Goal: Task Accomplishment & Management: Complete application form

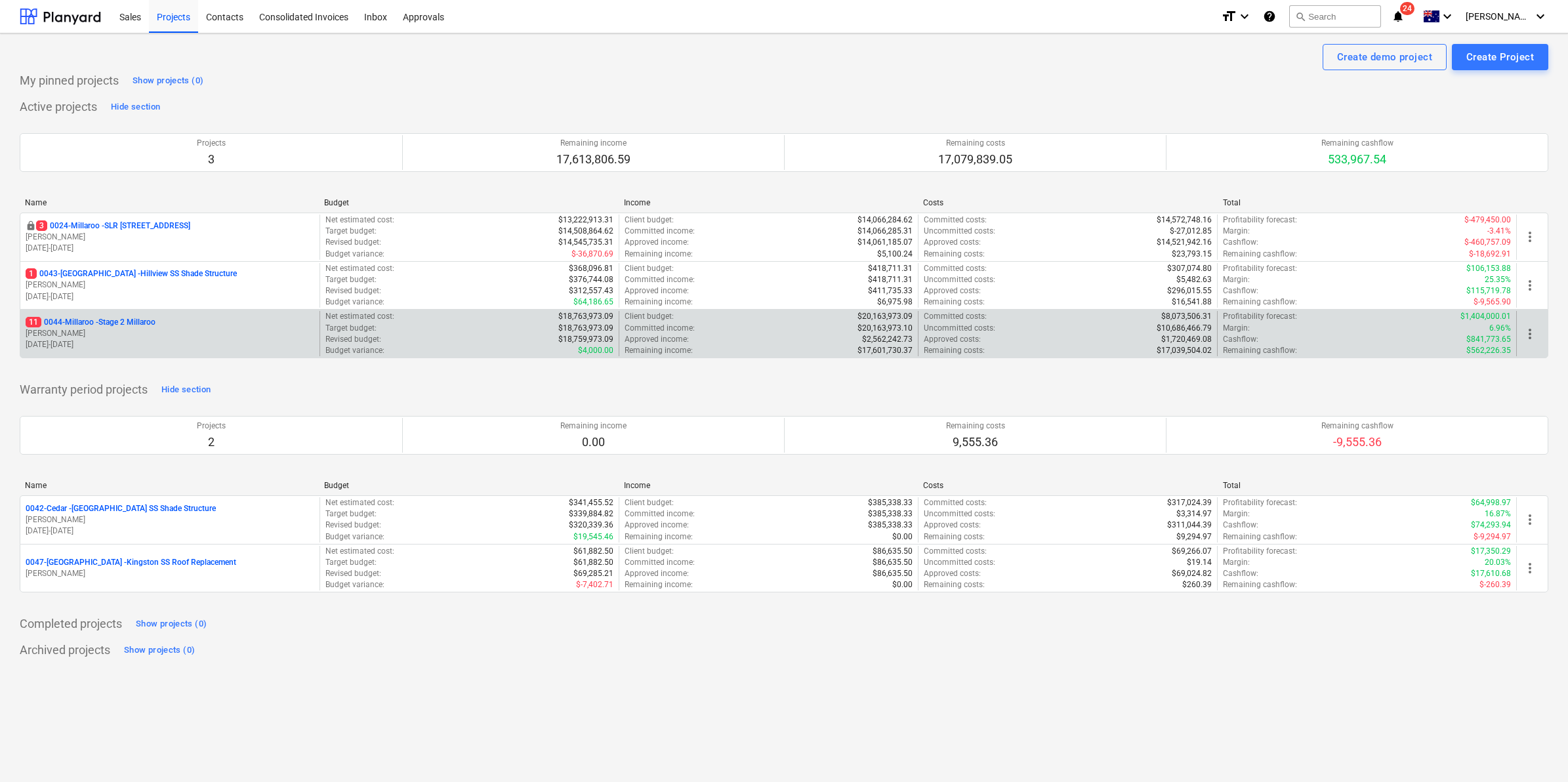
click at [131, 323] on p "11 0044-Millaroo - Stage 2 Millaroo" at bounding box center [91, 322] width 130 height 11
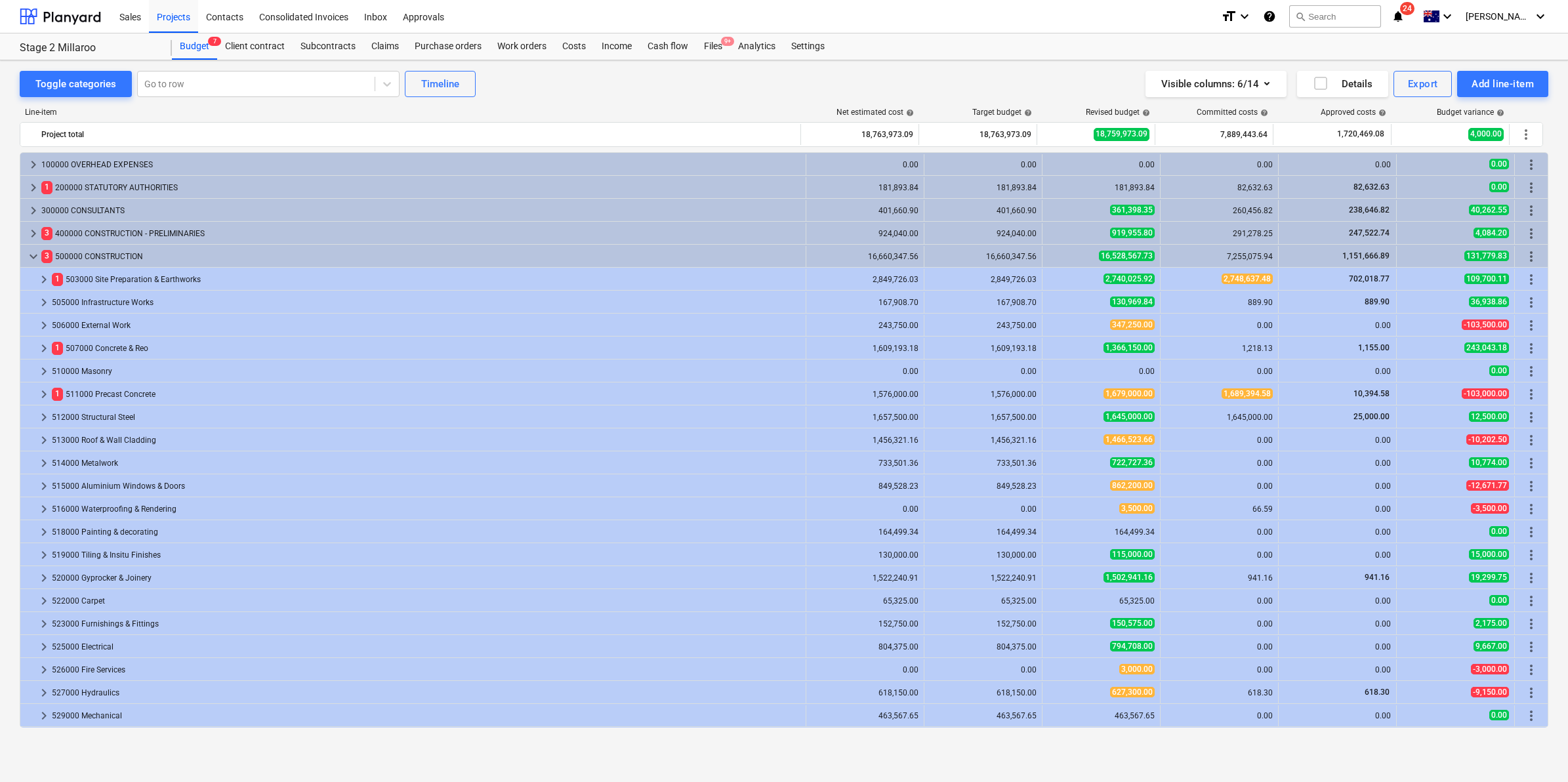
scroll to position [205, 0]
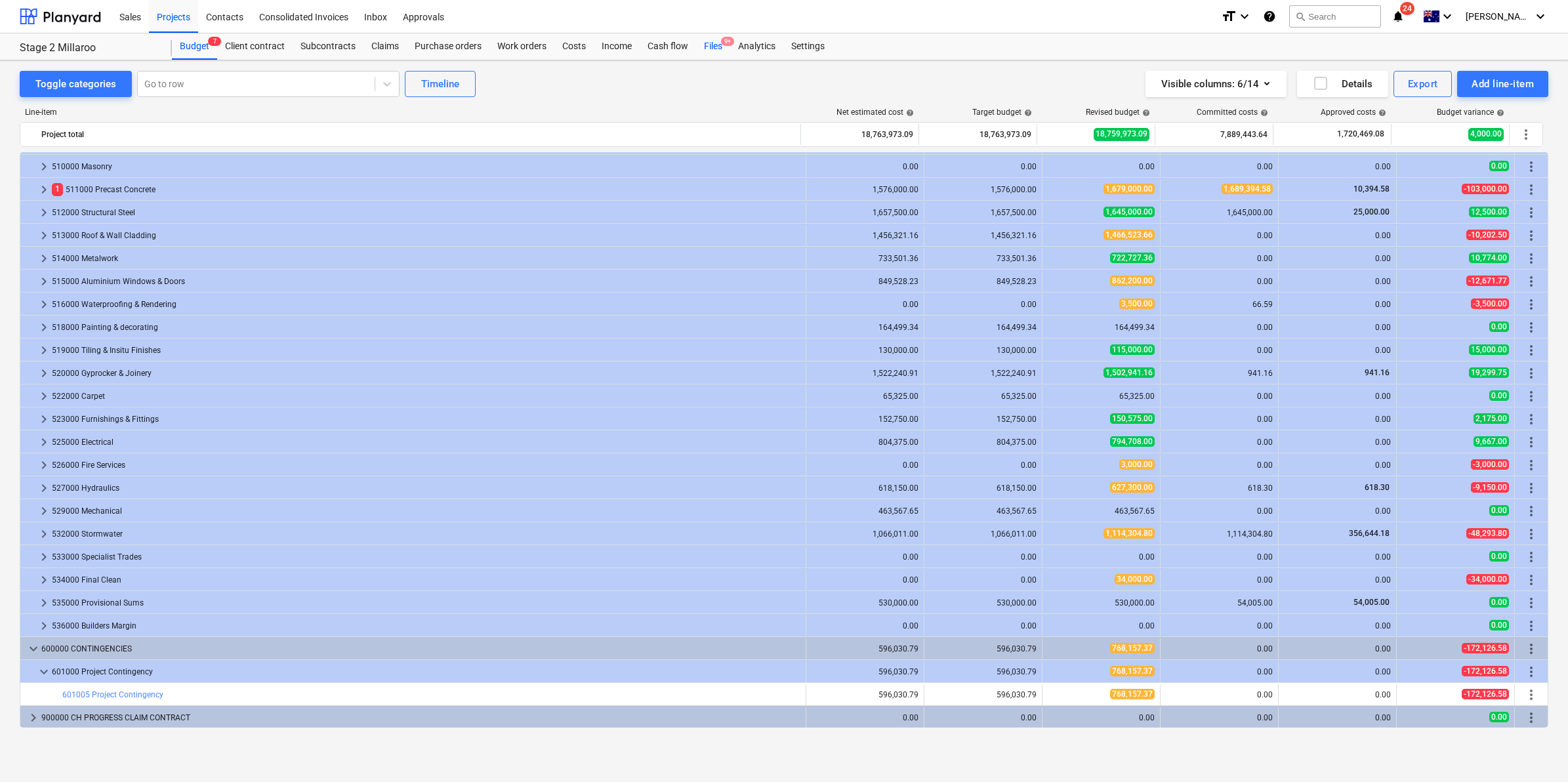
click at [715, 44] on div "Files 9+" at bounding box center [713, 47] width 34 height 26
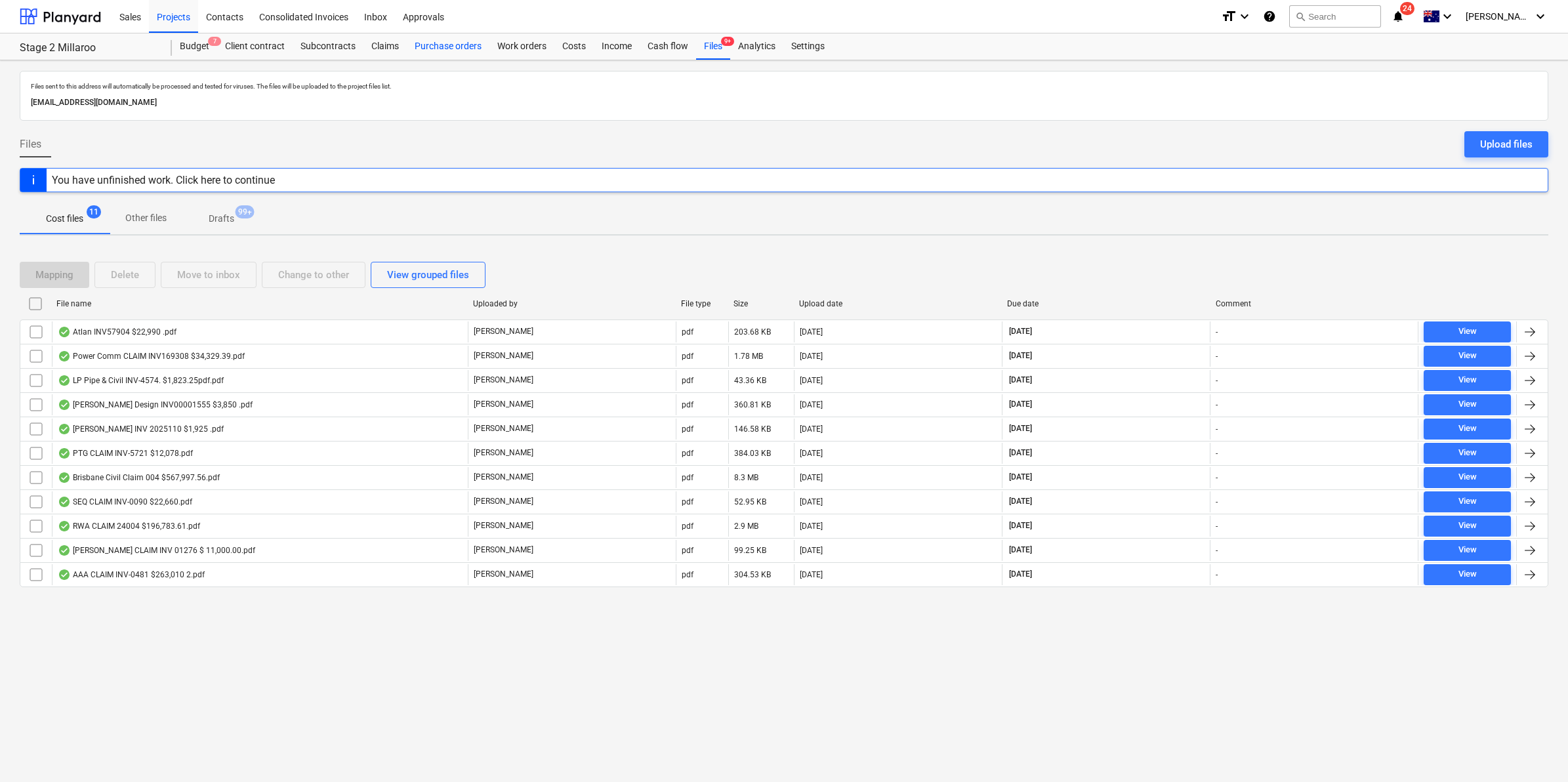
click at [441, 43] on div "Purchase orders" at bounding box center [448, 47] width 83 height 26
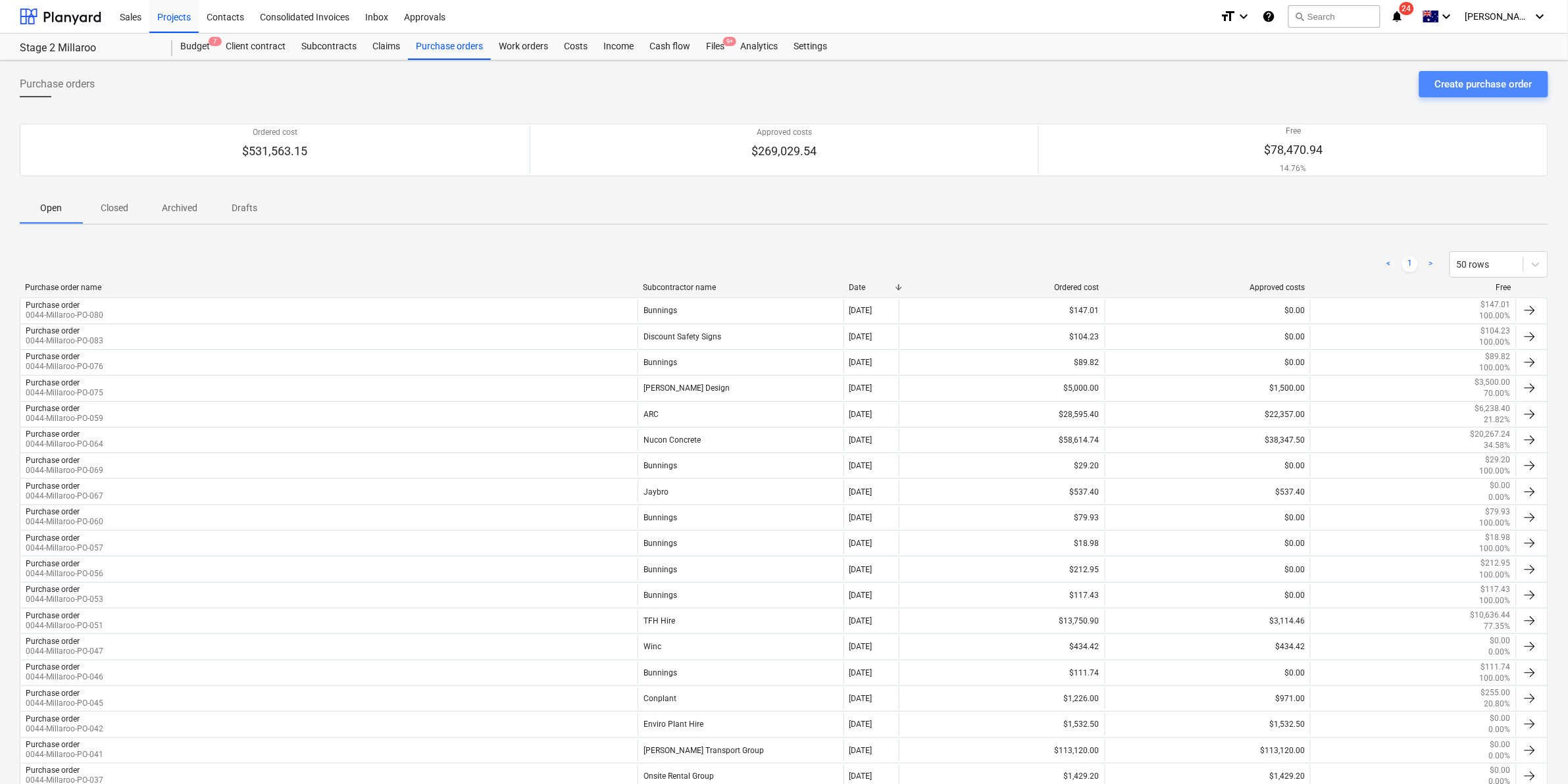
click at [1459, 84] on div "Create purchase order" at bounding box center [1484, 84] width 97 height 17
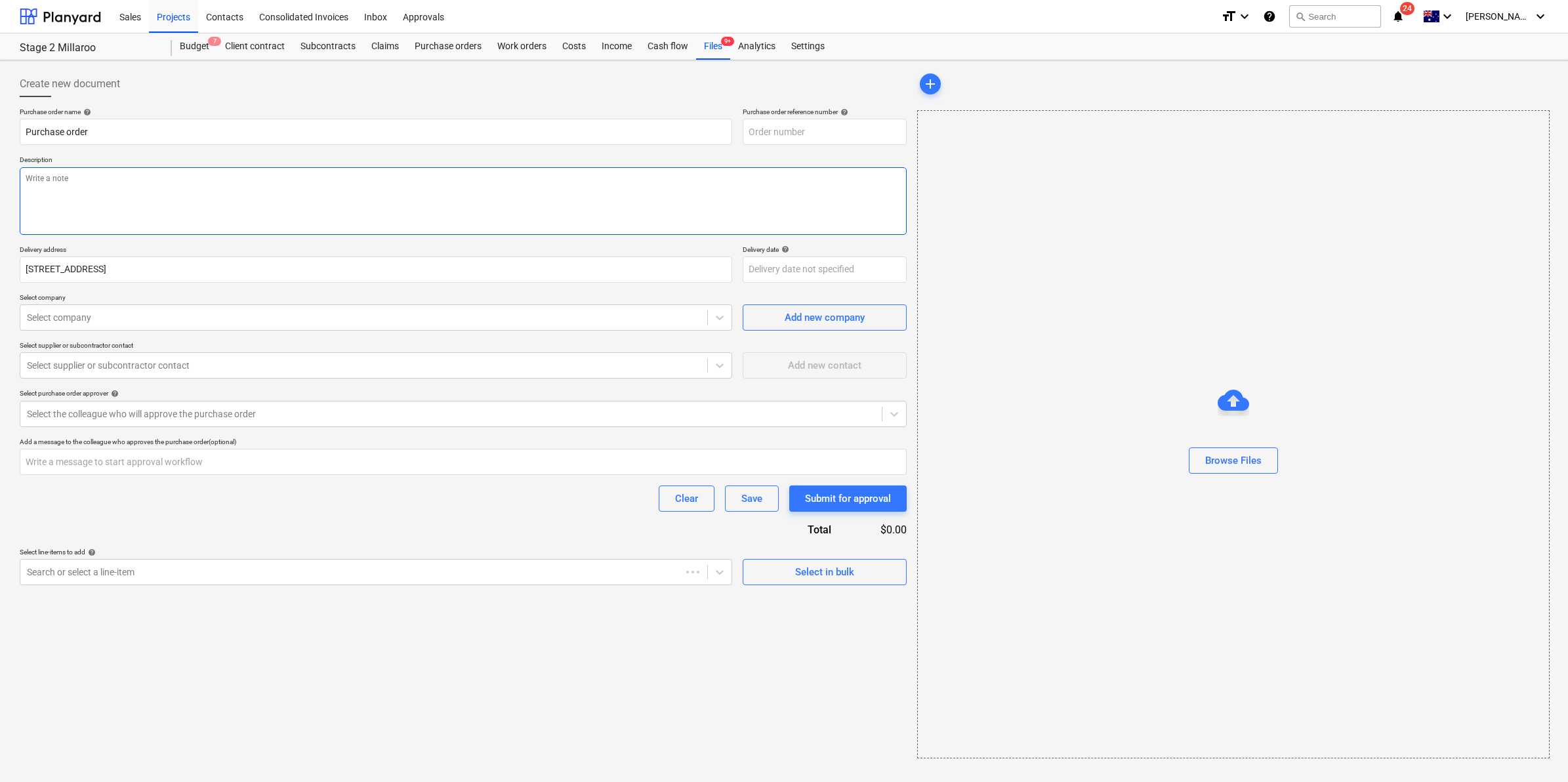
type textarea "x"
type input "0044-Millaroo-PO-086"
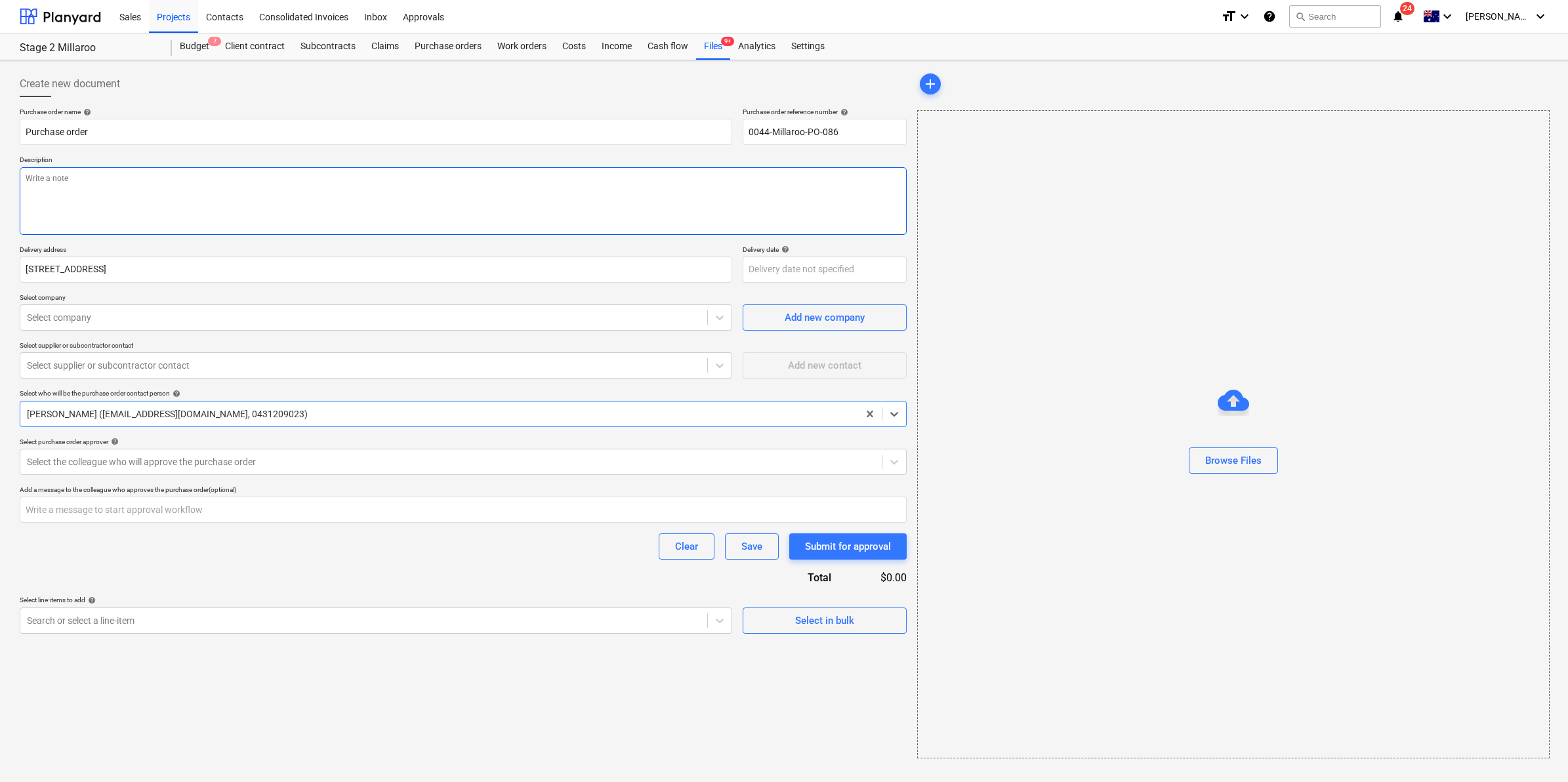
type textarea "x"
click at [251, 322] on div at bounding box center [364, 318] width 674 height 13
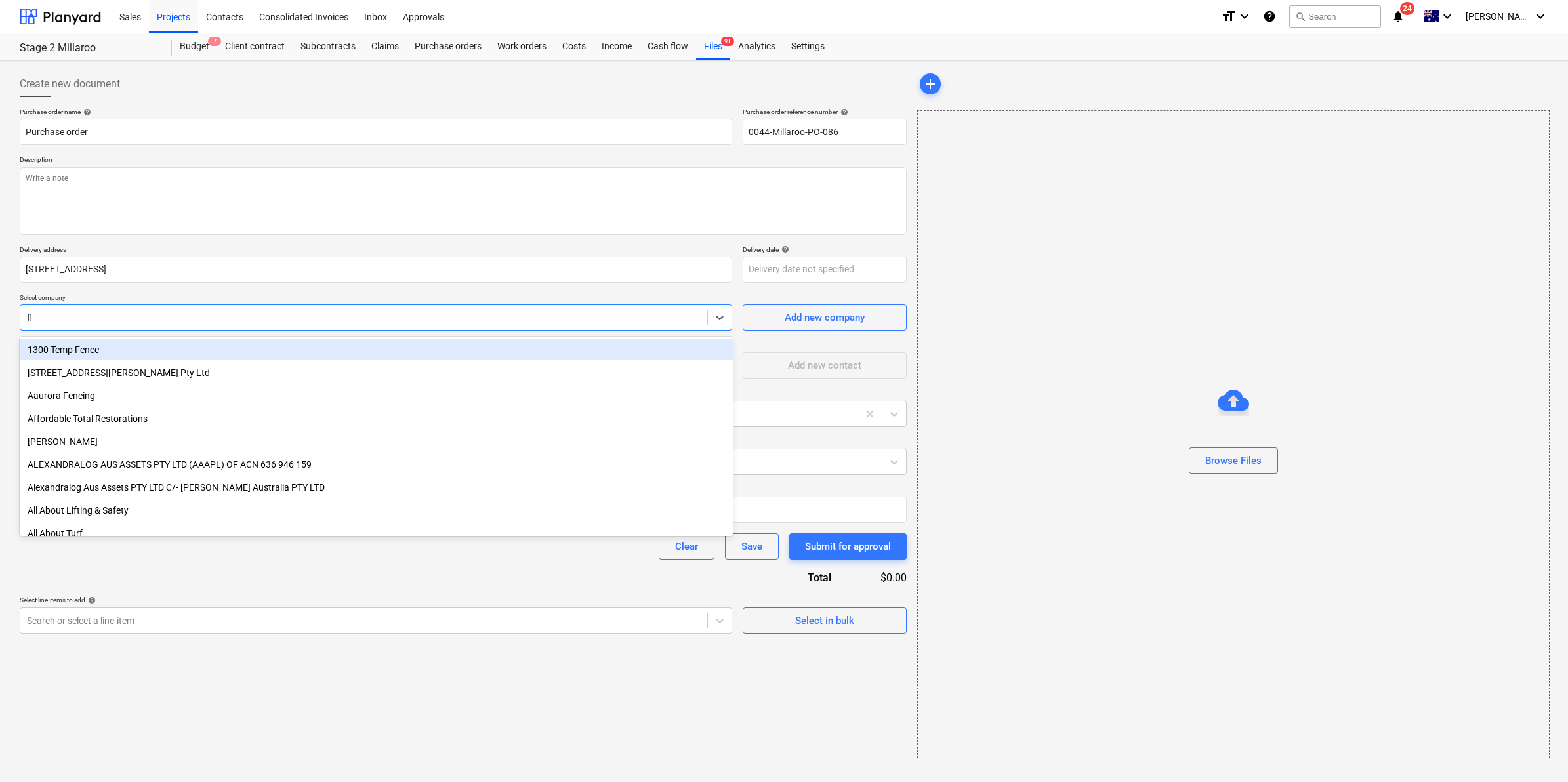
type input "fle"
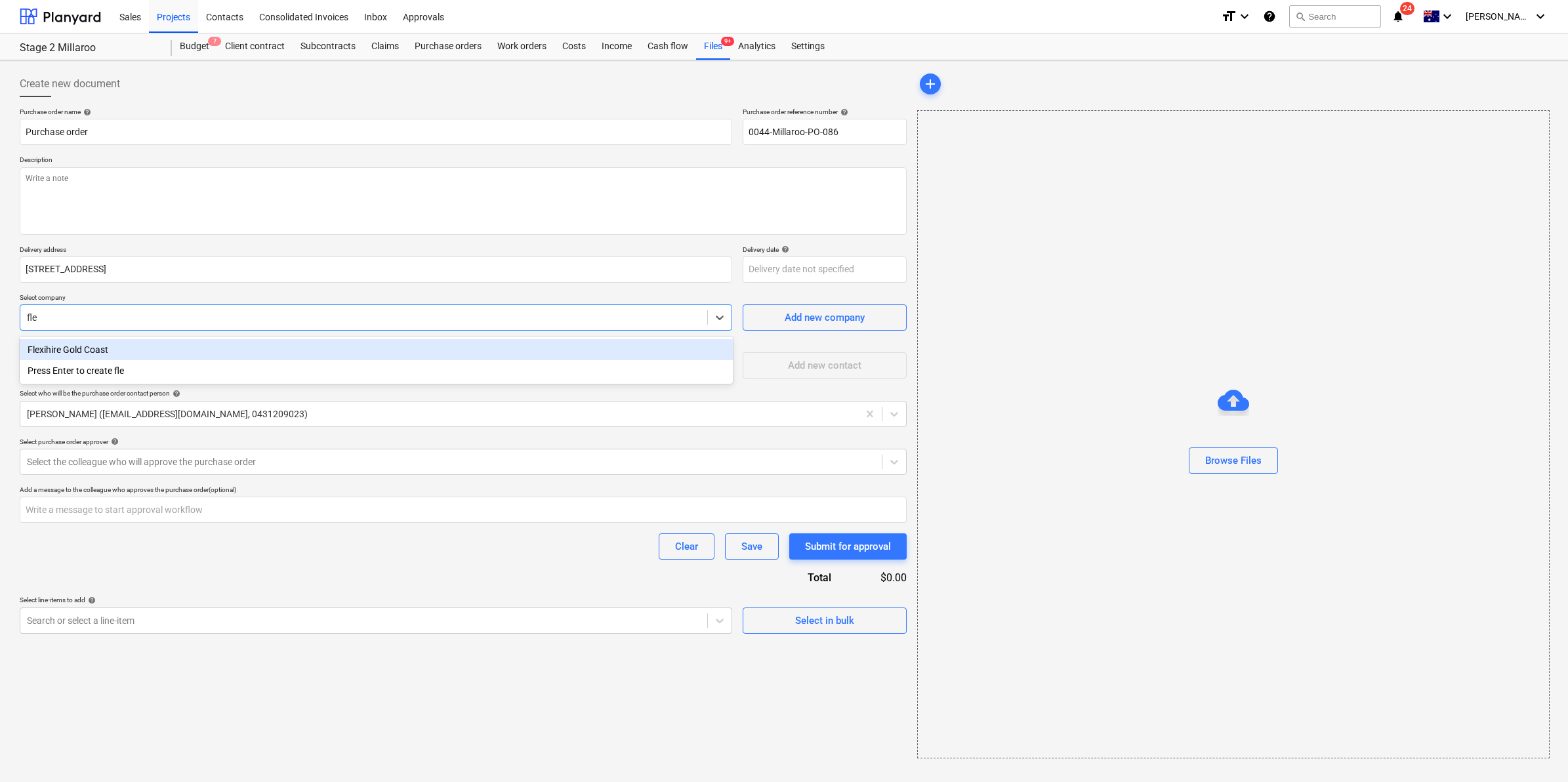
click at [178, 348] on div "Flexihire Gold Coast" at bounding box center [376, 350] width 713 height 21
type textarea "x"
click at [207, 364] on div at bounding box center [364, 366] width 674 height 13
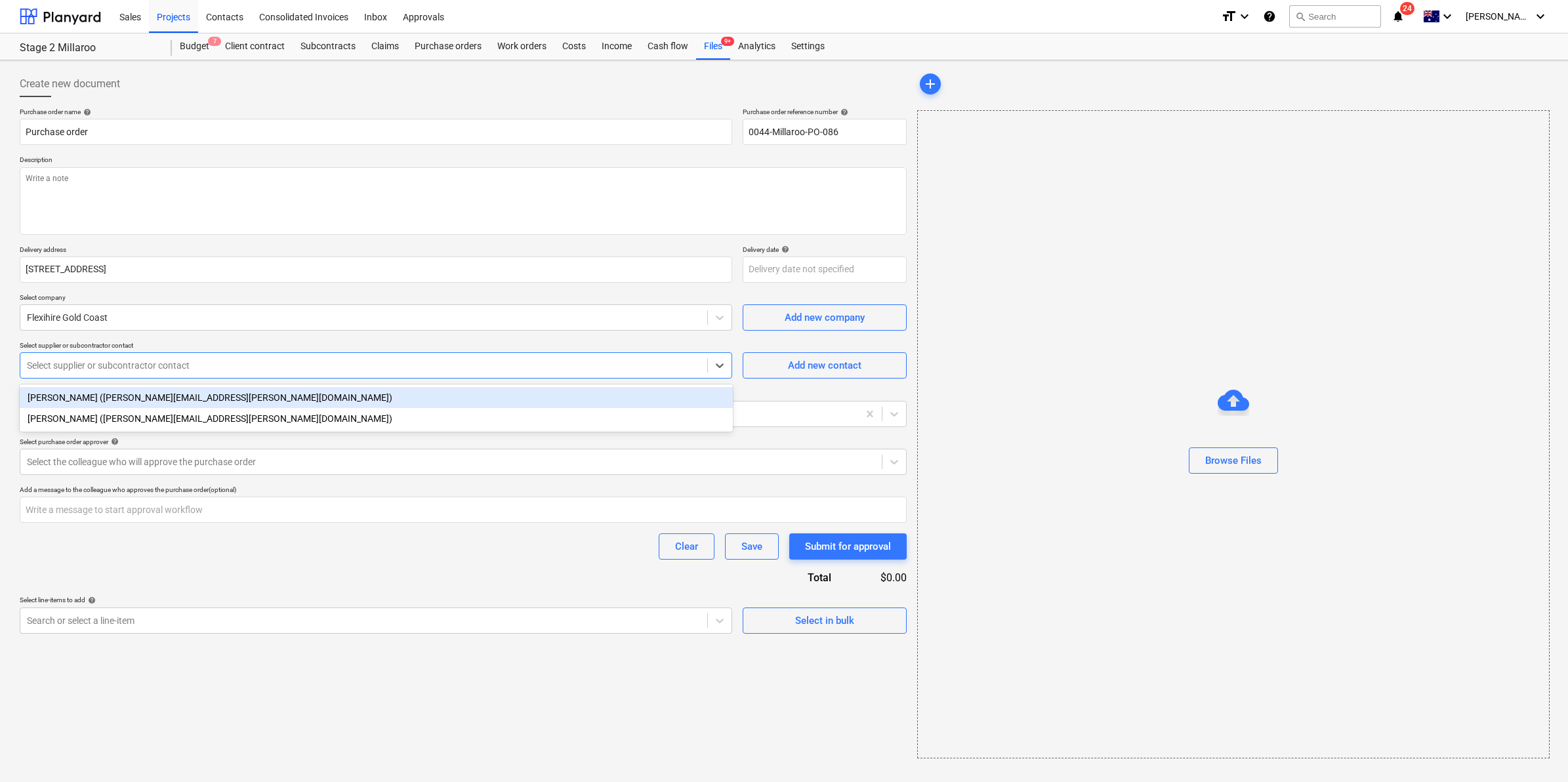
click at [187, 391] on div "[PERSON_NAME] ([PERSON_NAME][EMAIL_ADDRESS][PERSON_NAME][DOMAIN_NAME])" at bounding box center [376, 398] width 713 height 21
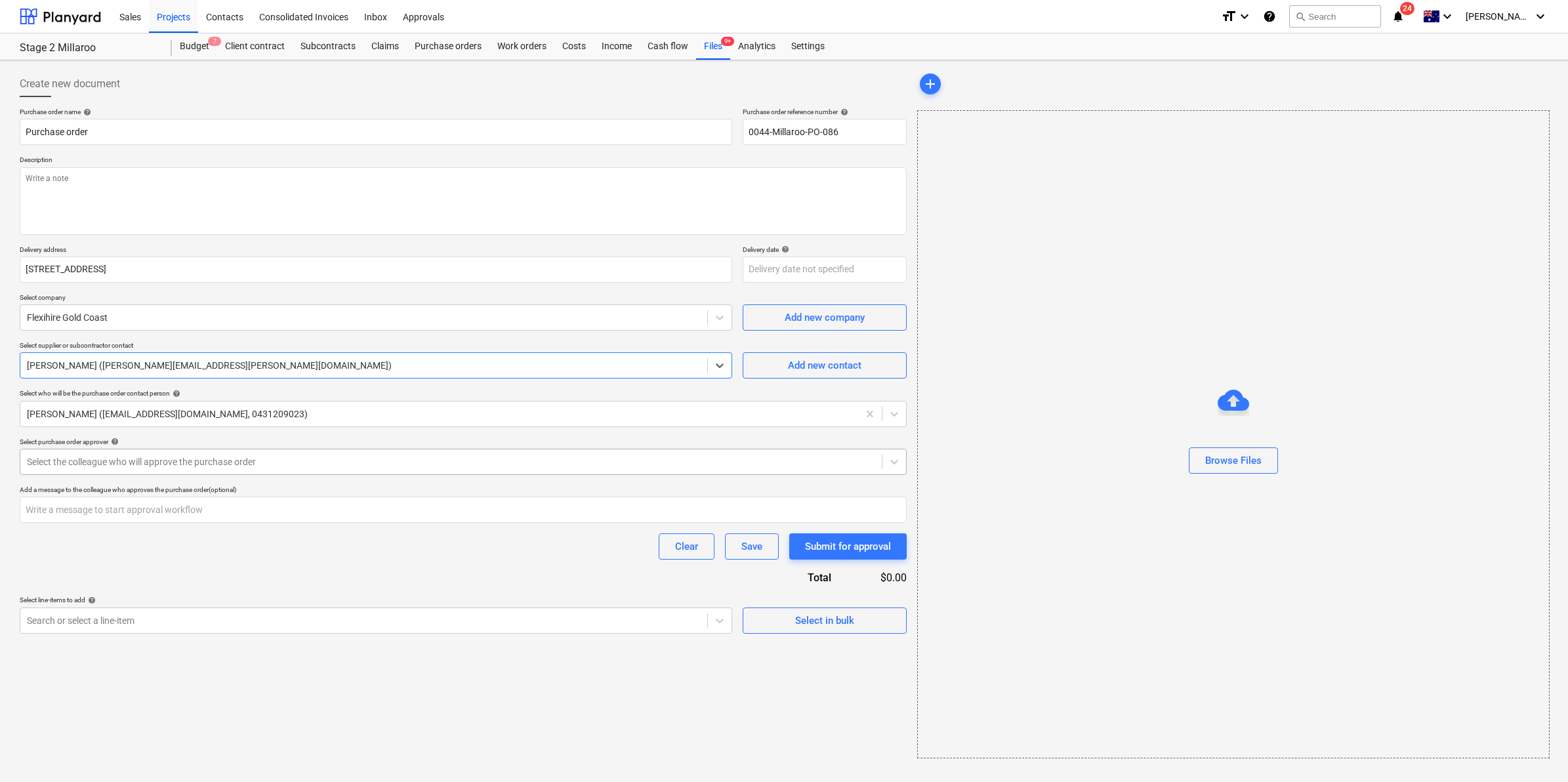
click at [378, 463] on div at bounding box center [451, 462] width 848 height 13
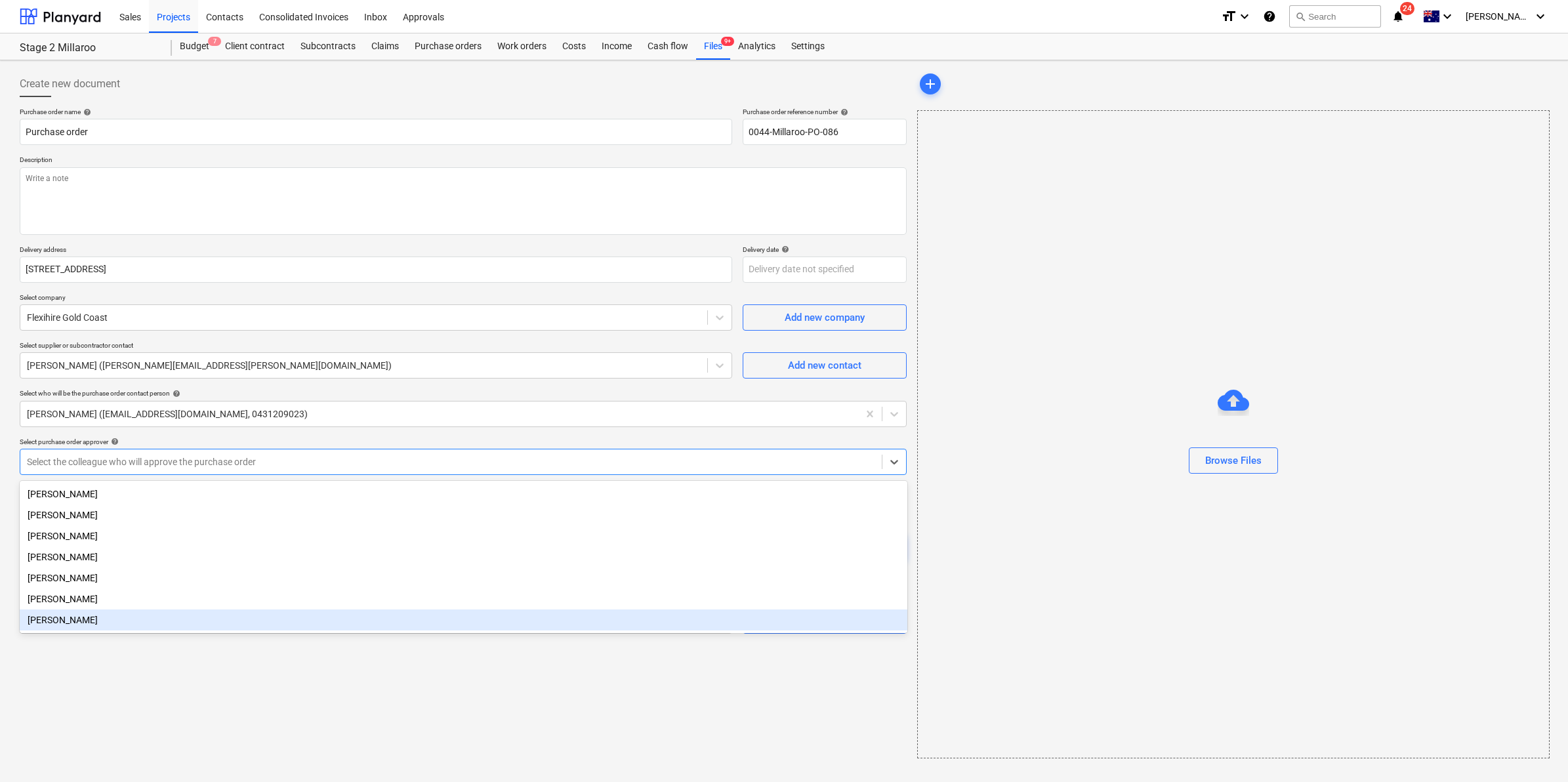
click at [105, 615] on div "[PERSON_NAME]" at bounding box center [464, 620] width 888 height 21
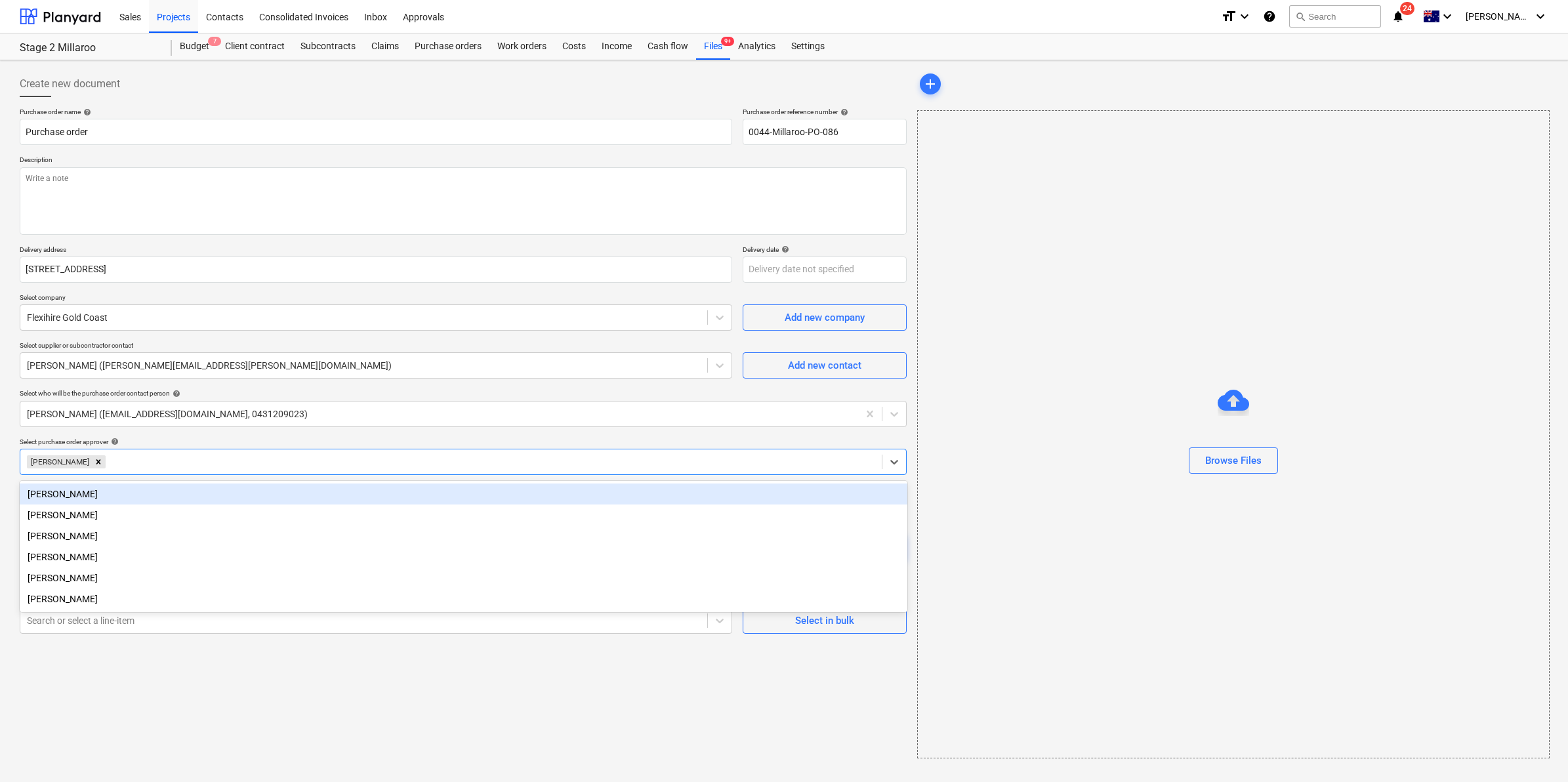
click at [272, 436] on div "Purchase order name help Purchase order Purchase order reference number help 00…" at bounding box center [463, 370] width 887 height 526
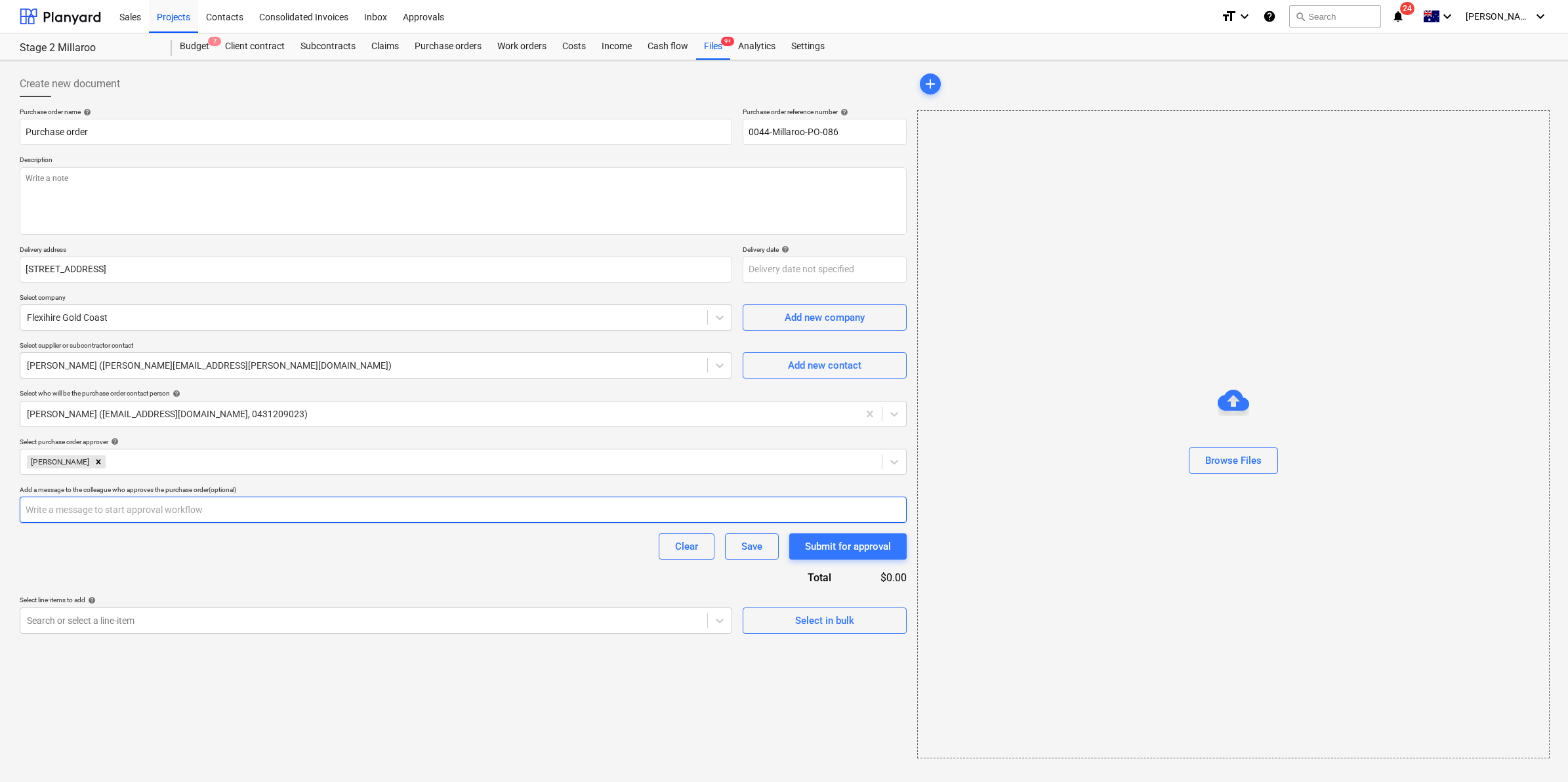
click at [230, 513] on input "text" at bounding box center [463, 510] width 887 height 26
type textarea "x"
click at [217, 626] on div at bounding box center [364, 620] width 674 height 13
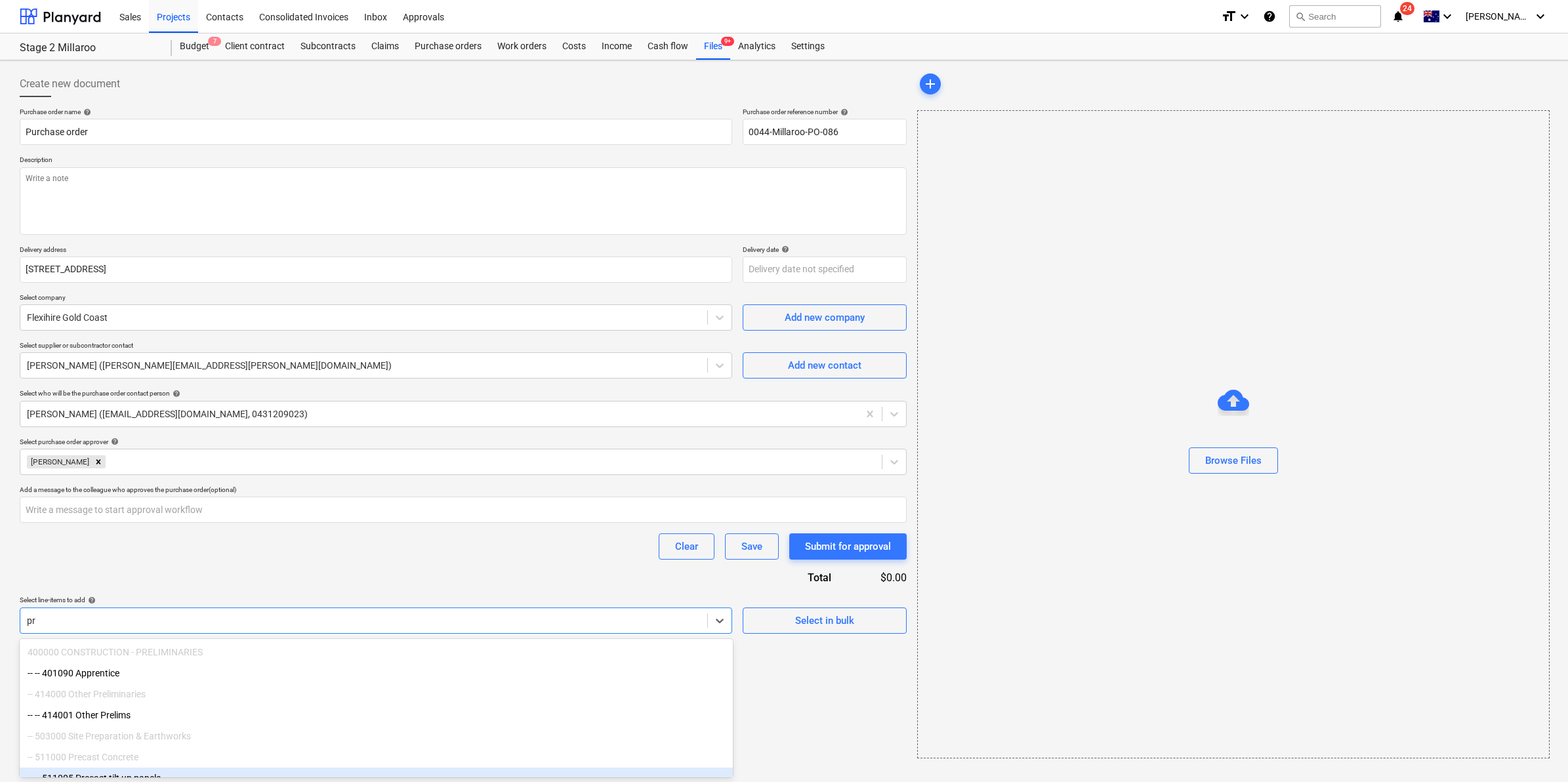
type input "p"
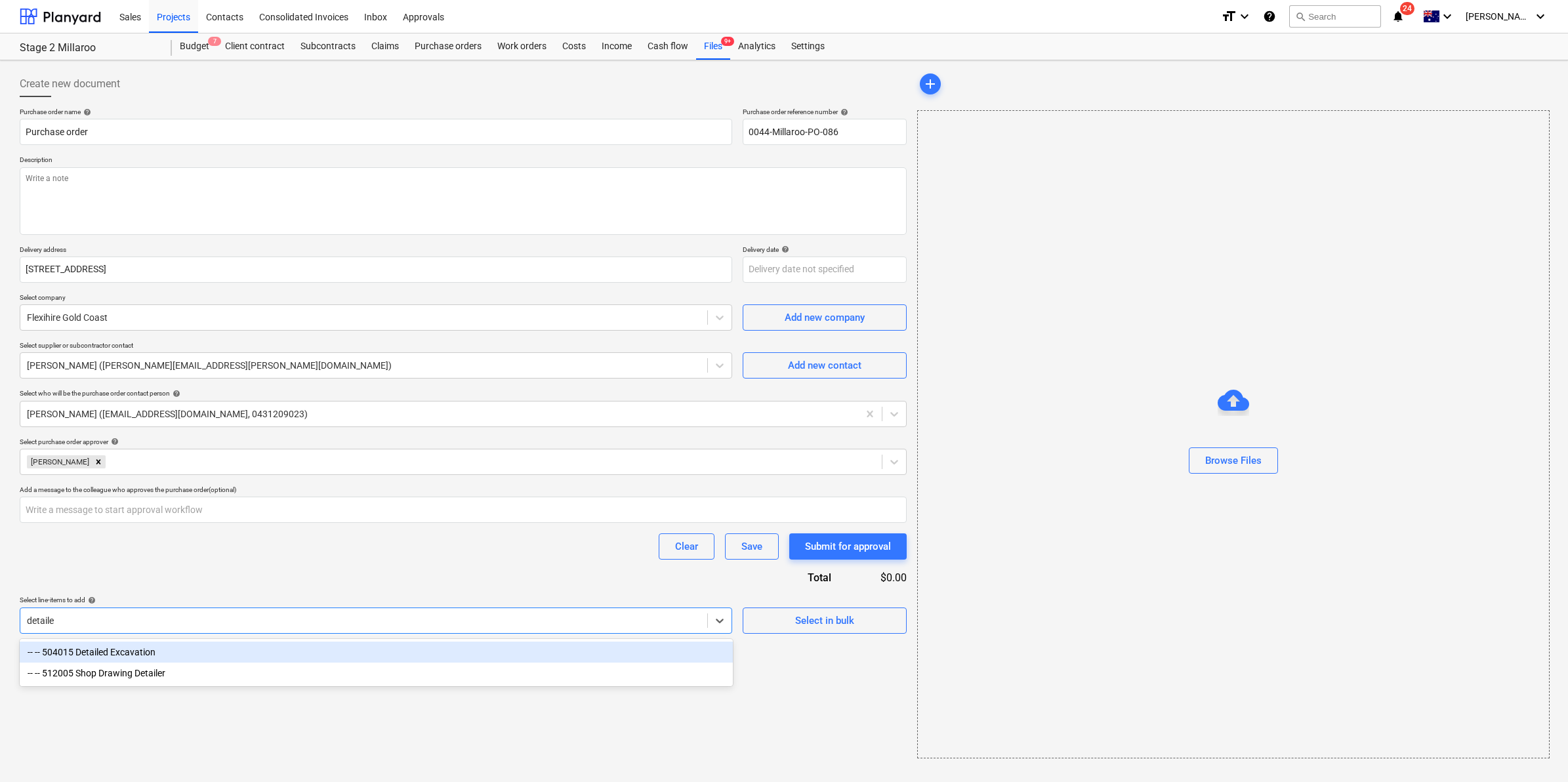
type input "detailed"
click at [100, 651] on div "-- -- 504015 Detailed Excavation" at bounding box center [376, 652] width 713 height 21
type textarea "x"
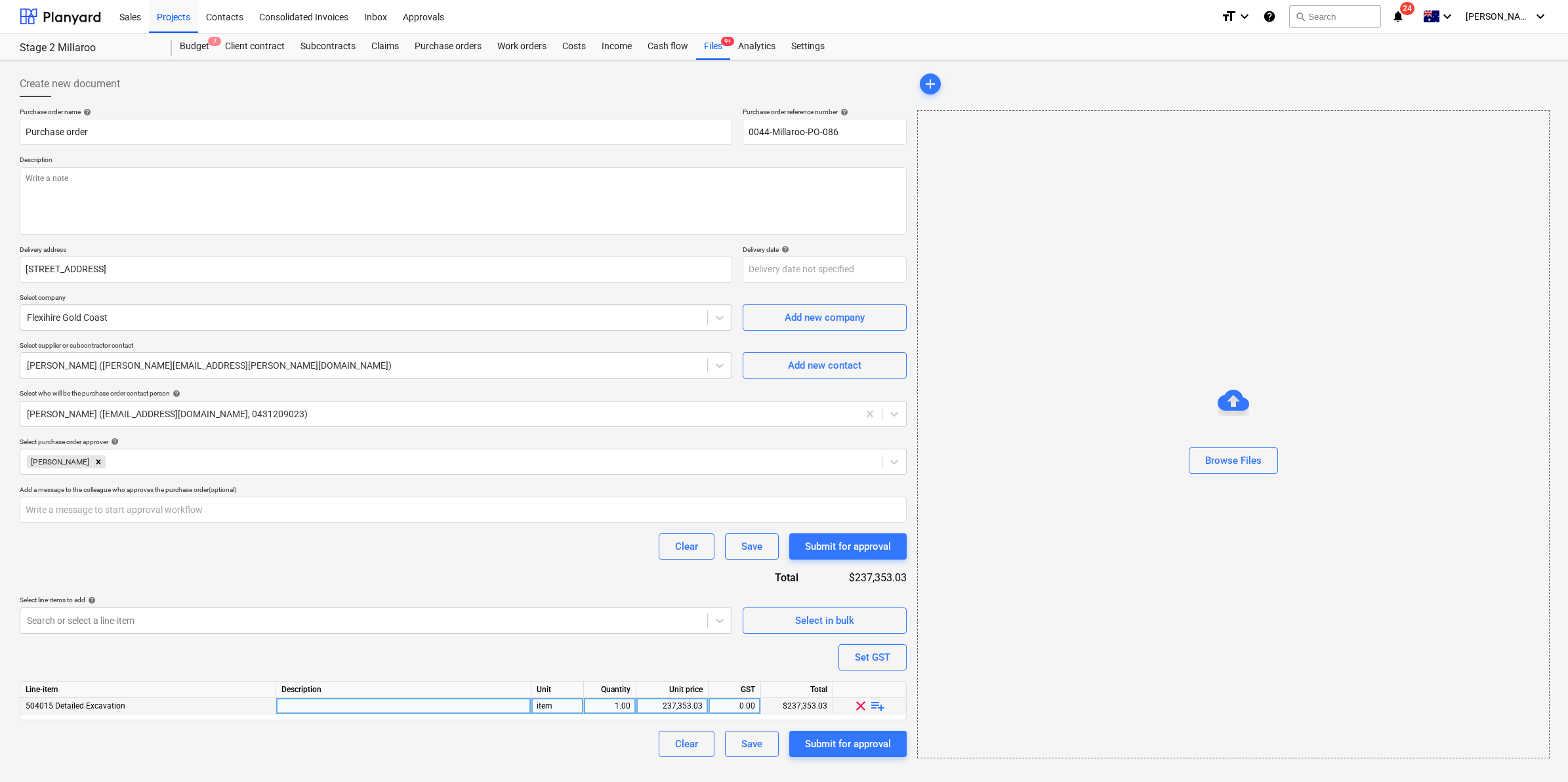
click at [877, 707] on span "playlist_add" at bounding box center [878, 706] width 16 height 16
type textarea "x"
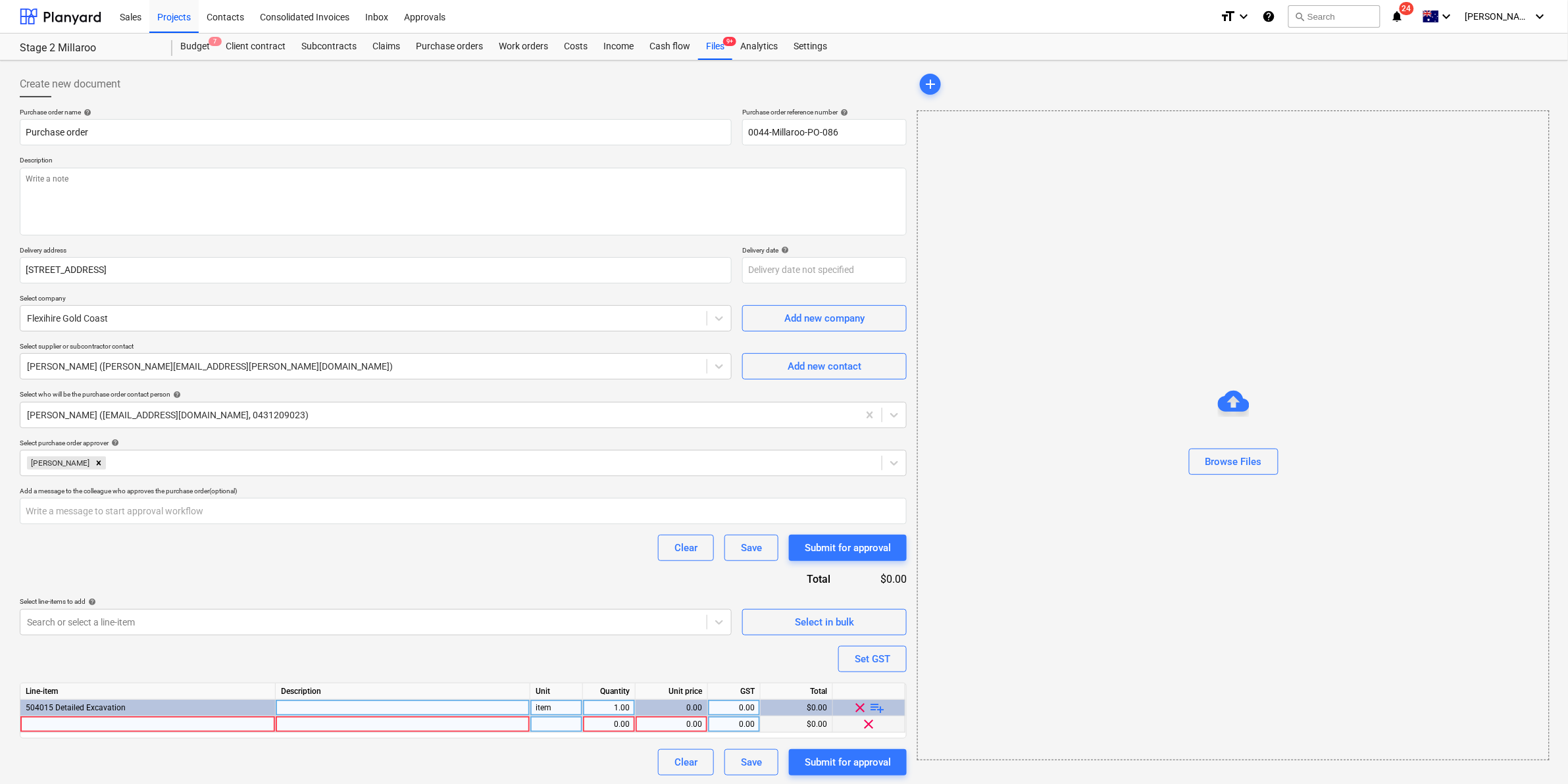
click at [93, 721] on div at bounding box center [148, 724] width 256 height 16
type input "R"
type input "Steel road plates per week"
type textarea "x"
click at [561, 722] on div at bounding box center [556, 724] width 53 height 16
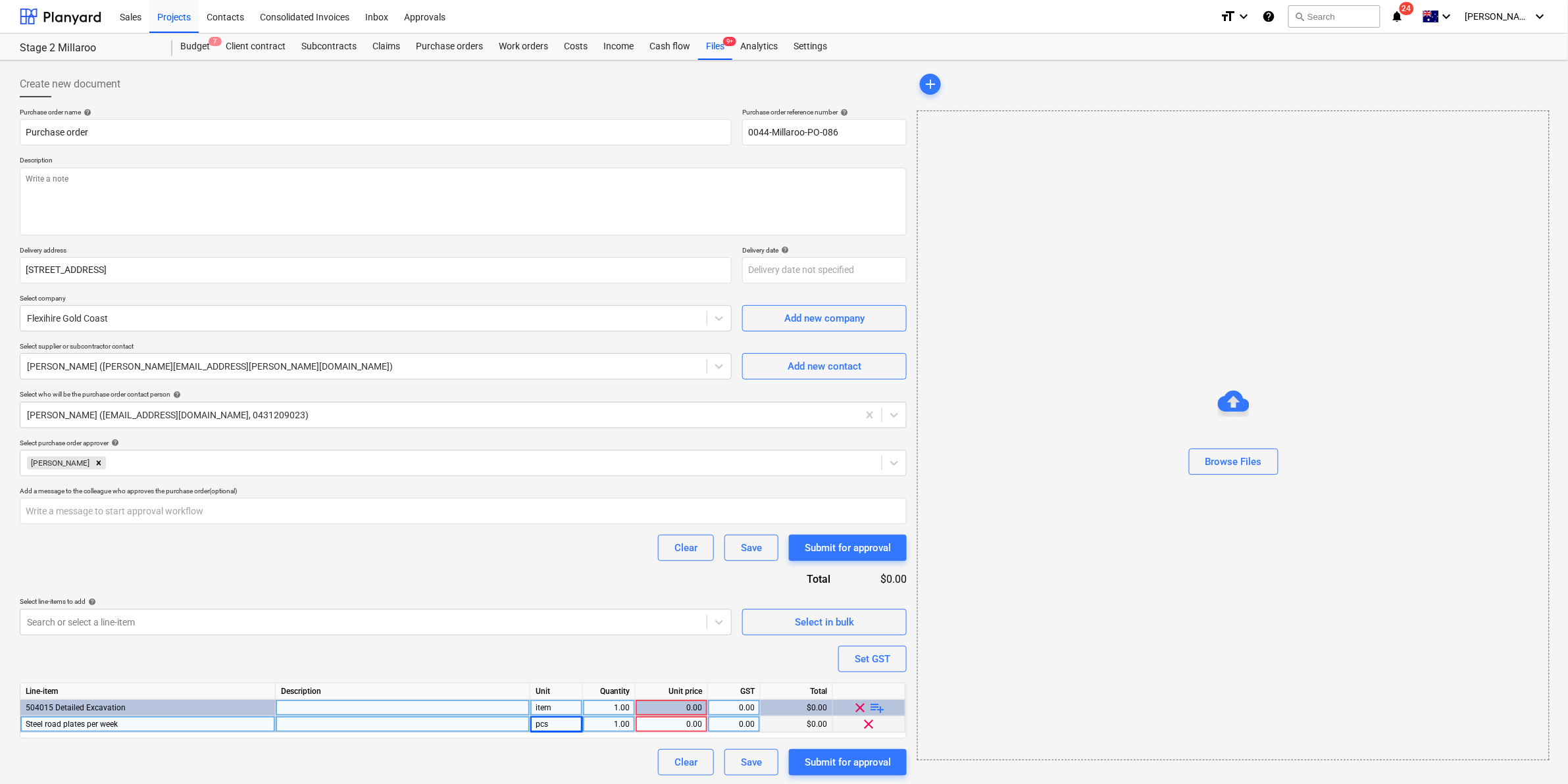
drag, startPoint x: 191, startPoint y: 723, endPoint x: 90, endPoint y: 717, distance: 101.2
click at [90, 717] on div "Steel road plates per week" at bounding box center [148, 724] width 256 height 16
click at [137, 725] on input "Steel road plates per week" at bounding box center [148, 724] width 255 height 16
type input "Steel road plates per week"
type textarea "x"
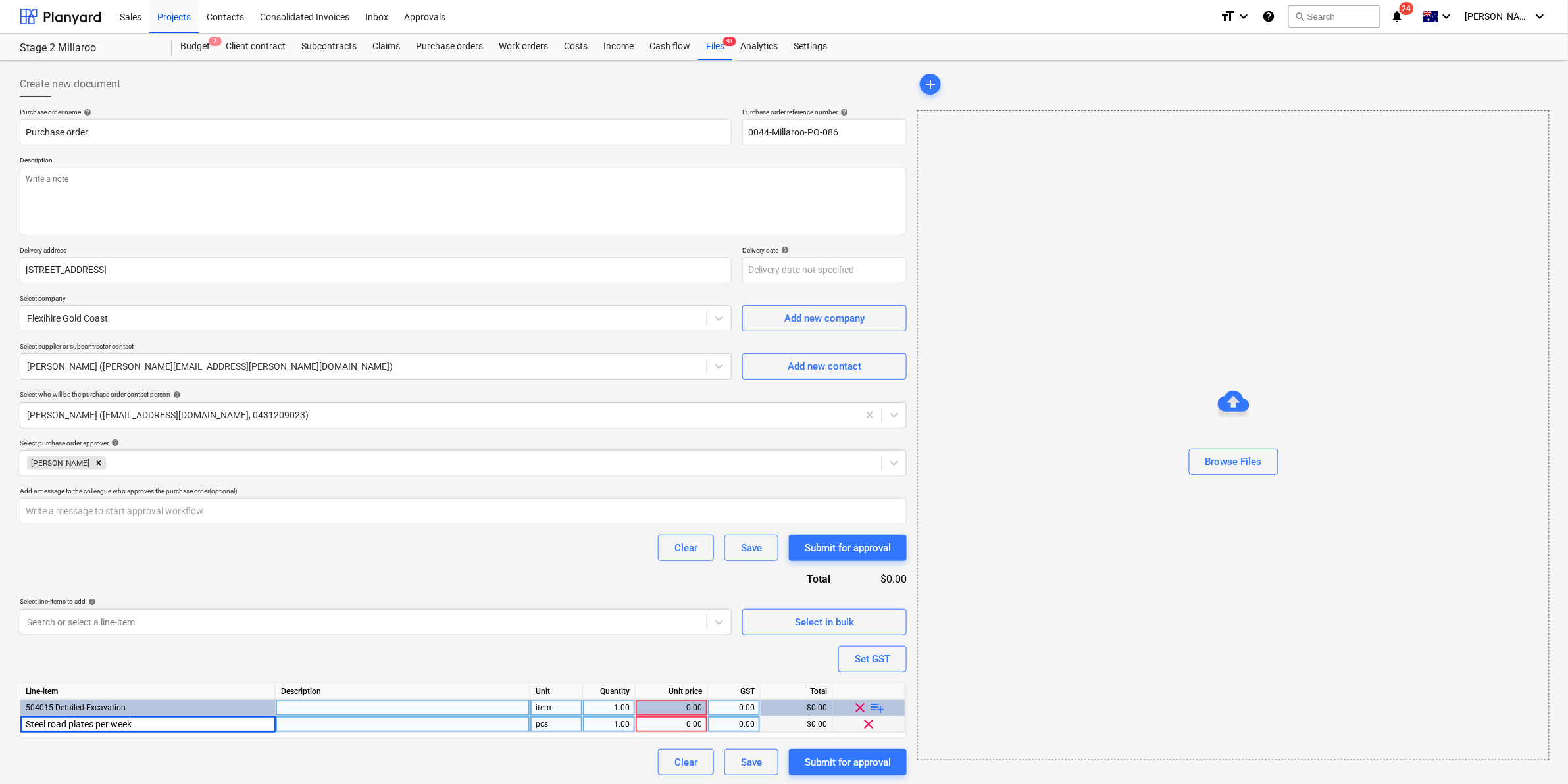
click at [665, 724] on div "0.00" at bounding box center [671, 724] width 61 height 16
click at [622, 724] on div "1.00" at bounding box center [608, 724] width 41 height 16
type input "2"
type textarea "x"
type input "218.75"
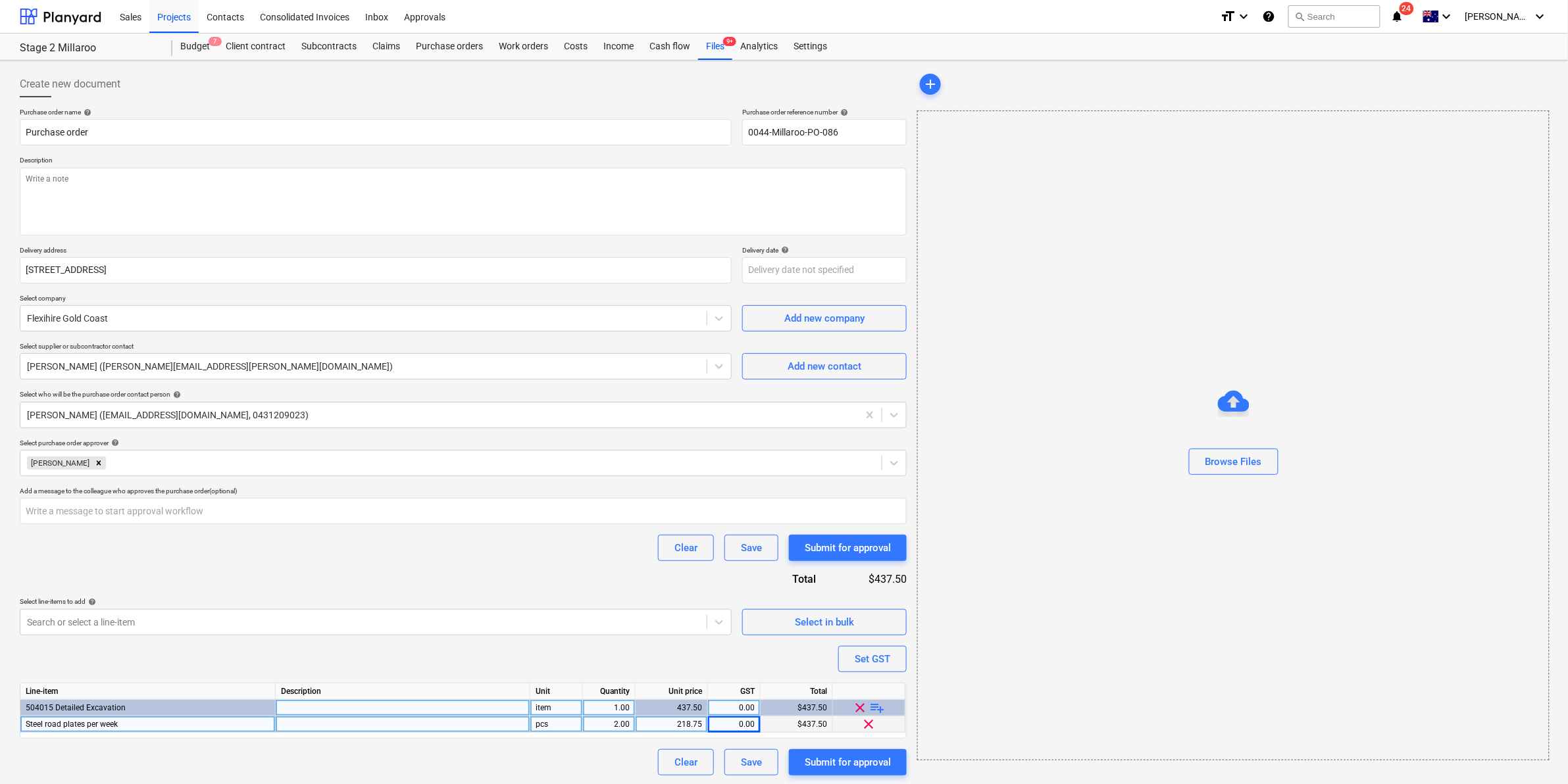
click at [877, 705] on span "playlist_add" at bounding box center [878, 708] width 16 height 16
type textarea "x"
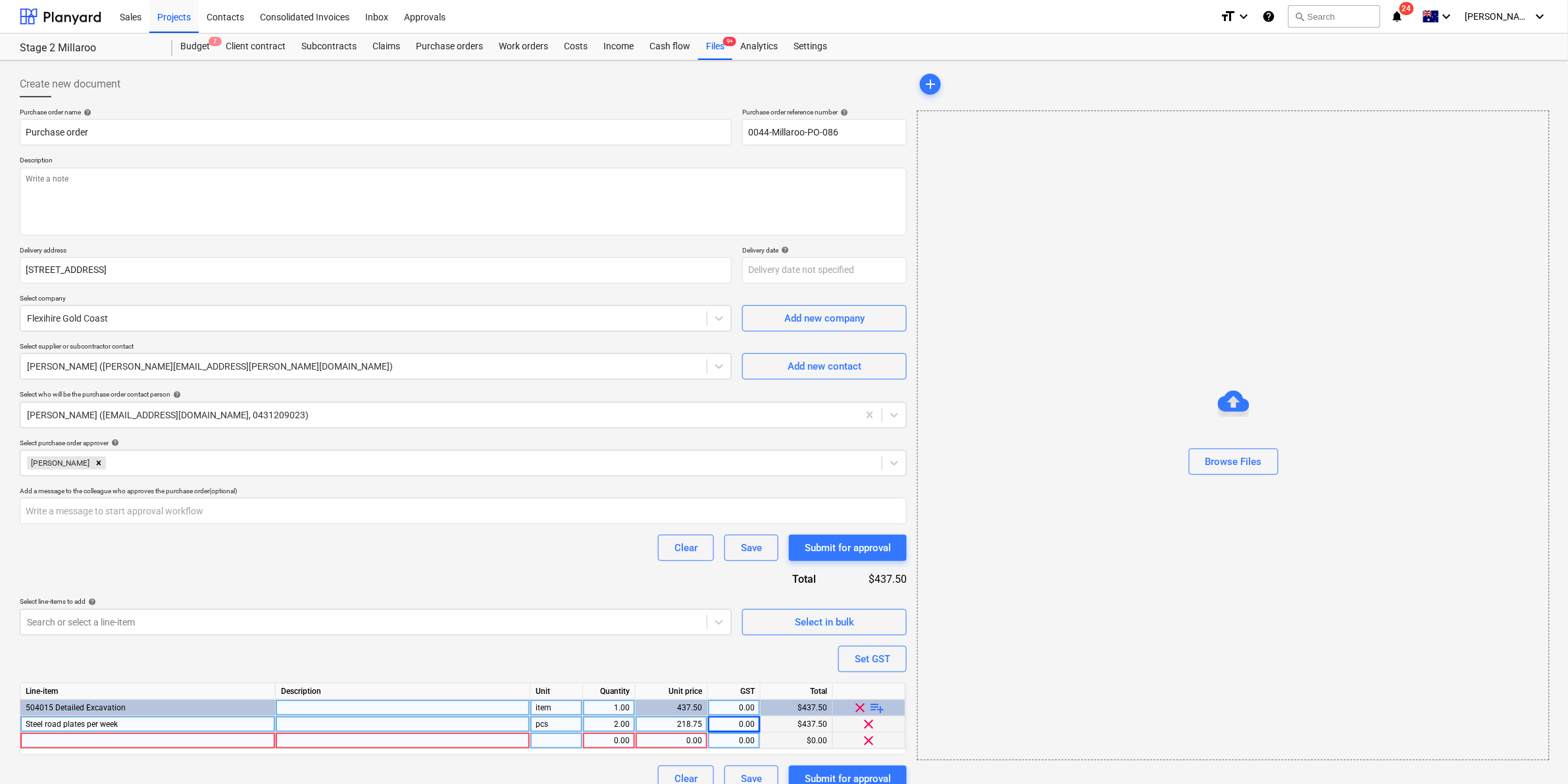
click at [63, 738] on div at bounding box center [148, 741] width 256 height 16
type input "Delivery each way"
type textarea "x"
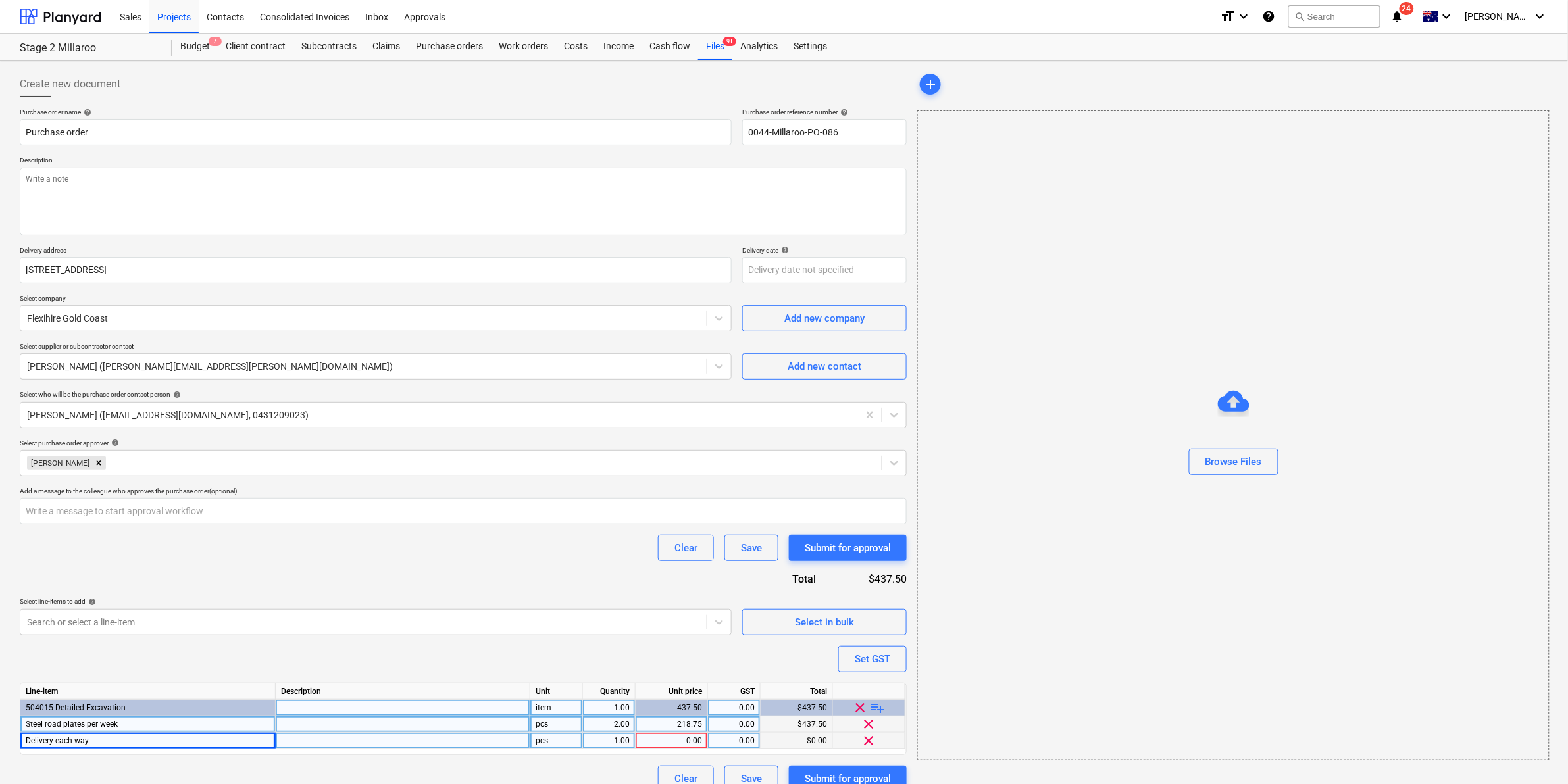
click at [540, 744] on div "pcs" at bounding box center [556, 741] width 53 height 16
type input "item"
type textarea "x"
type input "215"
type textarea "x"
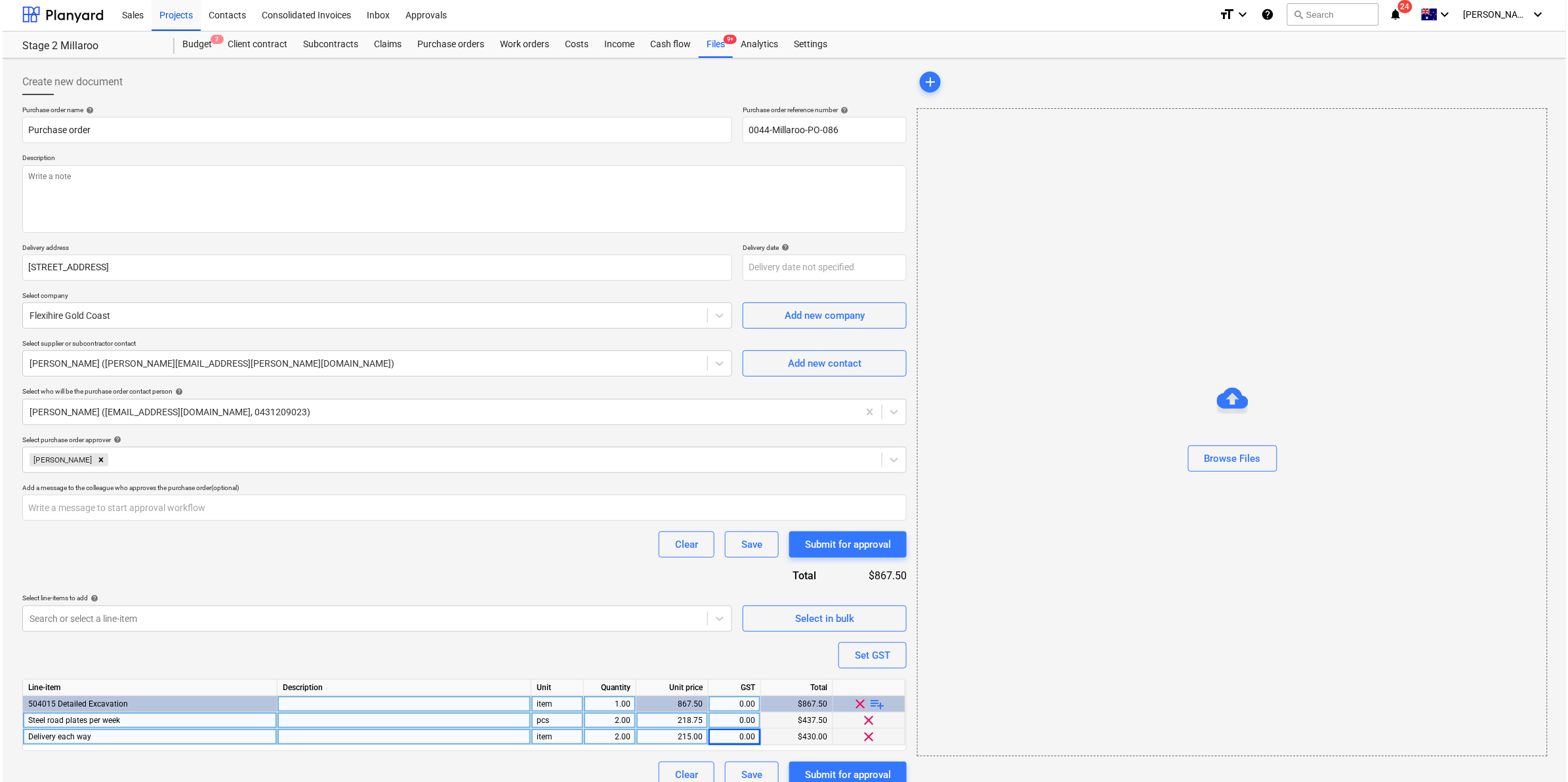
scroll to position [18, 0]
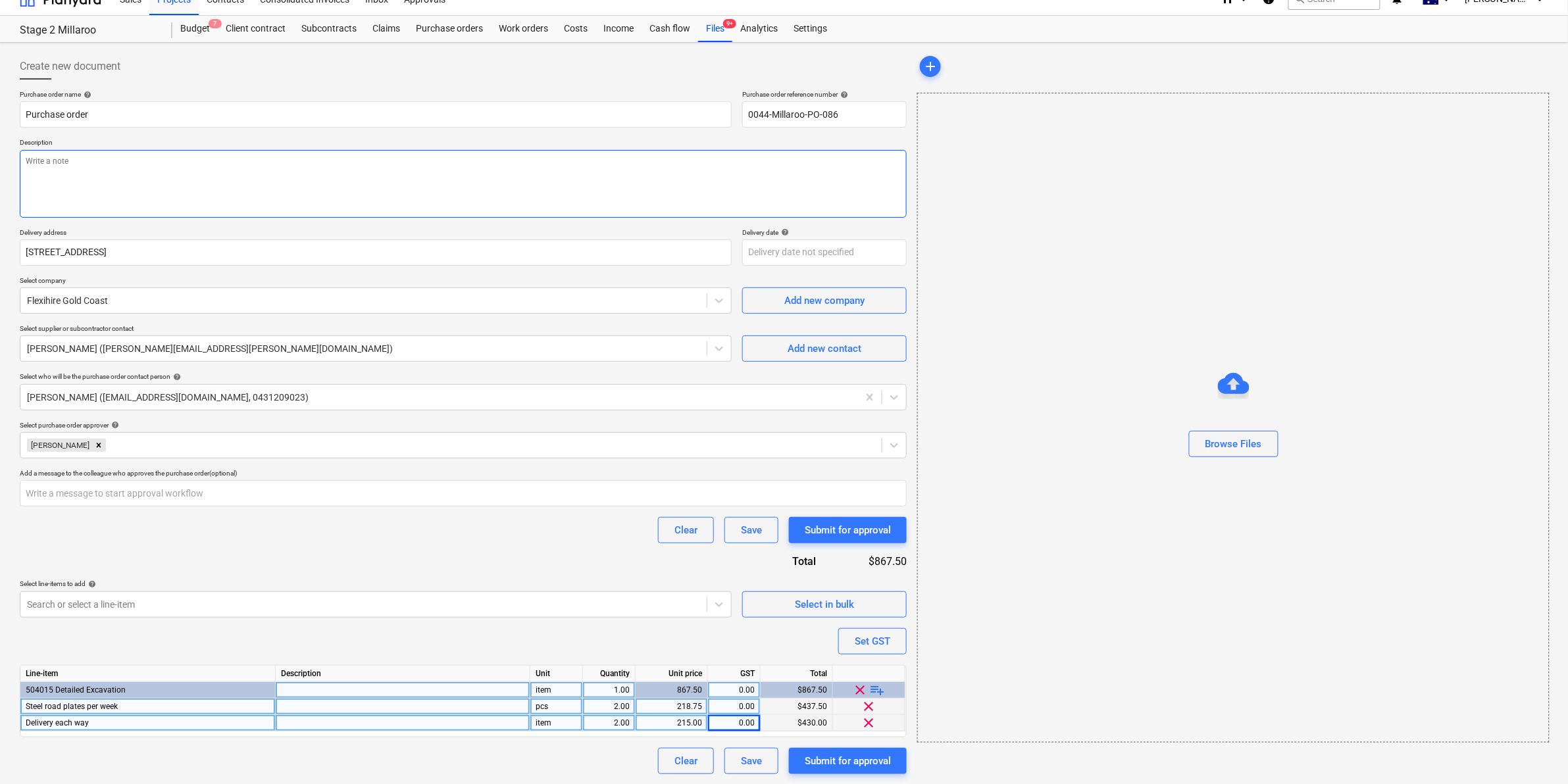
click at [401, 186] on textarea at bounding box center [463, 184] width 887 height 68
type textarea "2"
type textarea "x"
type textarea "2"
type textarea "x"
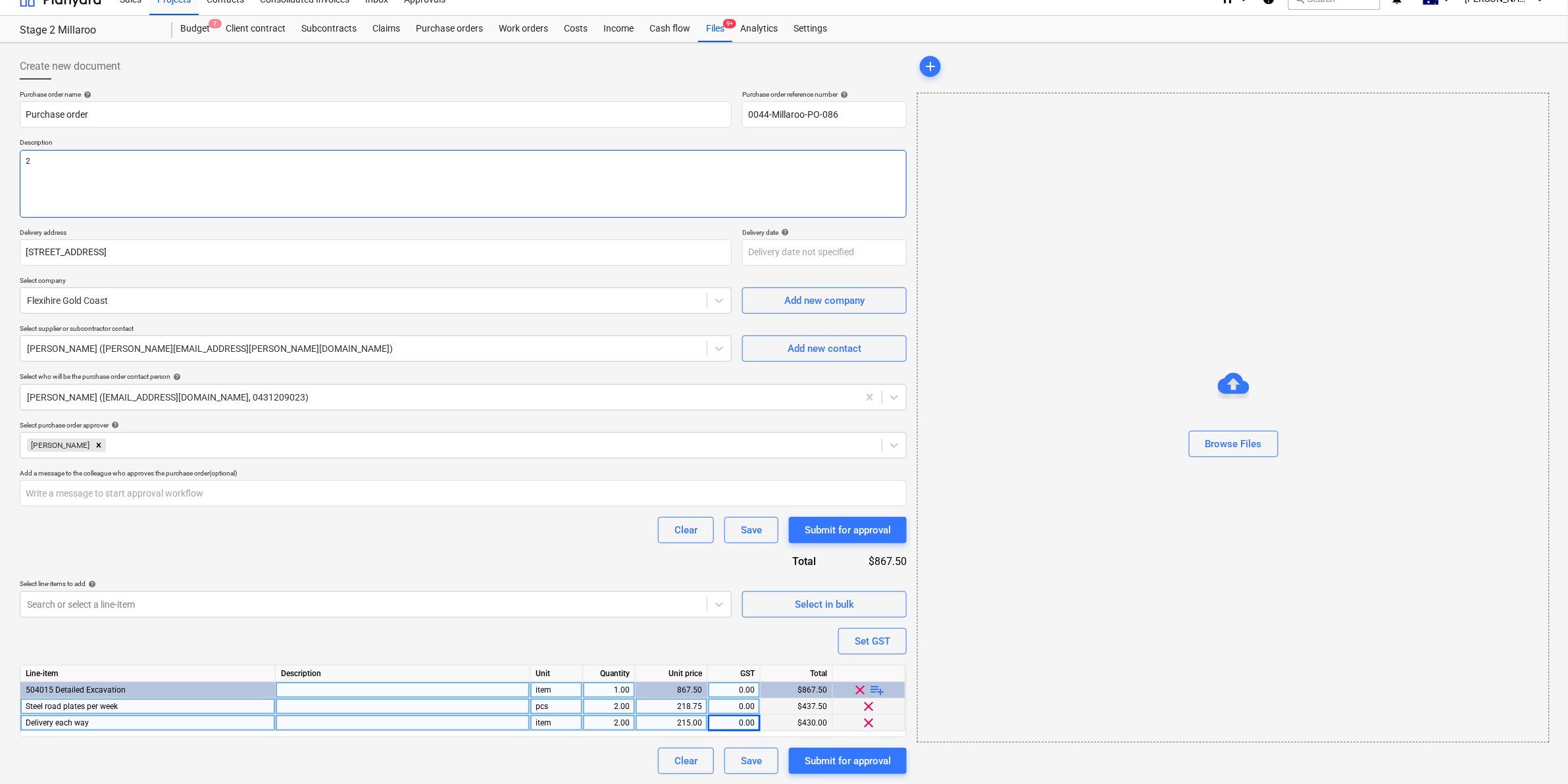
type textarea "2 s"
type textarea "x"
type textarea "2 st"
type textarea "x"
type textarea "2 ste"
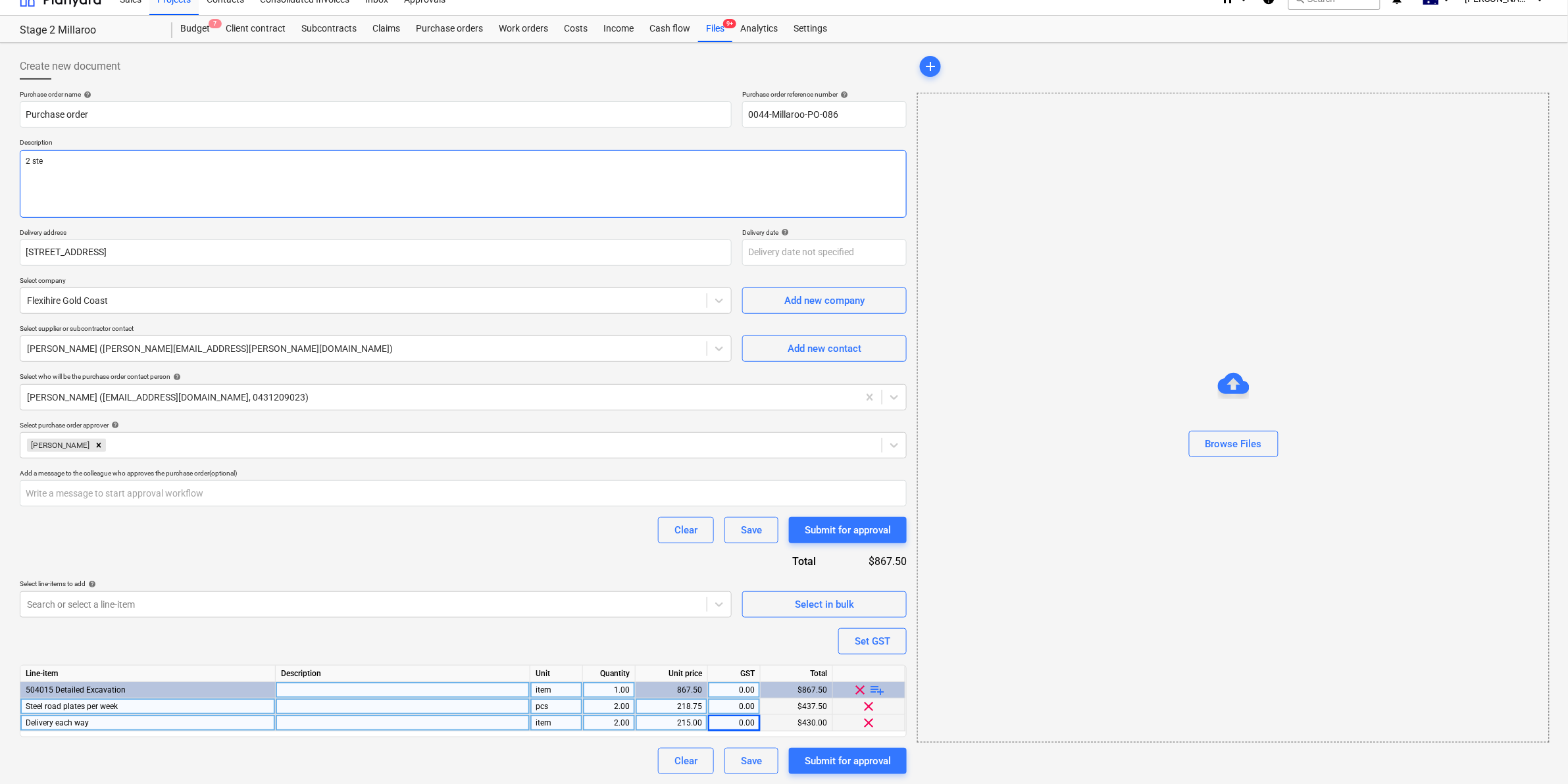
type textarea "x"
type textarea "2 stee"
type textarea "x"
type textarea "2 steel"
type textarea "x"
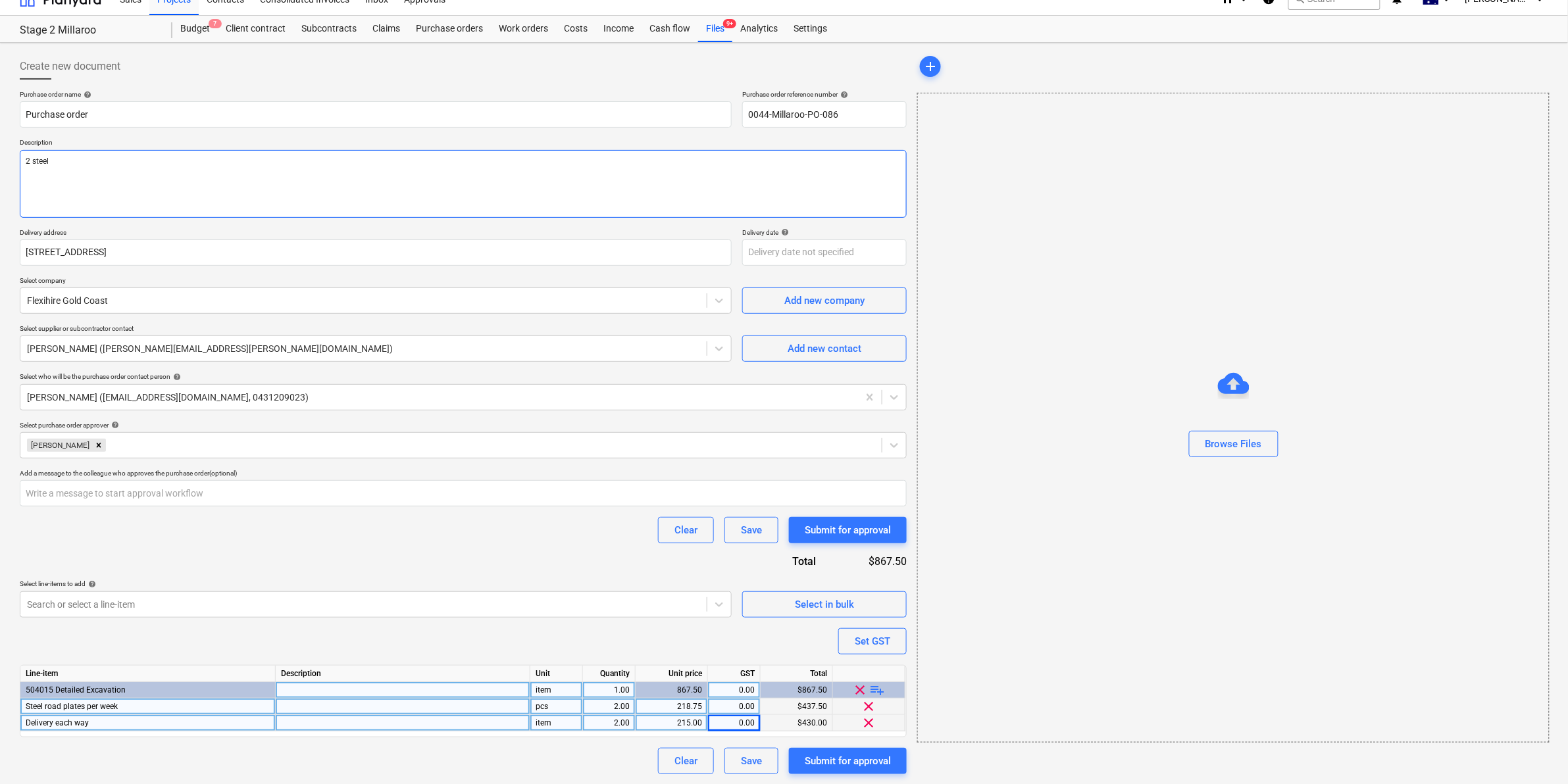
type textarea "2 steel"
type textarea "x"
type textarea "2 steel r"
type textarea "x"
type textarea "2 steel ro"
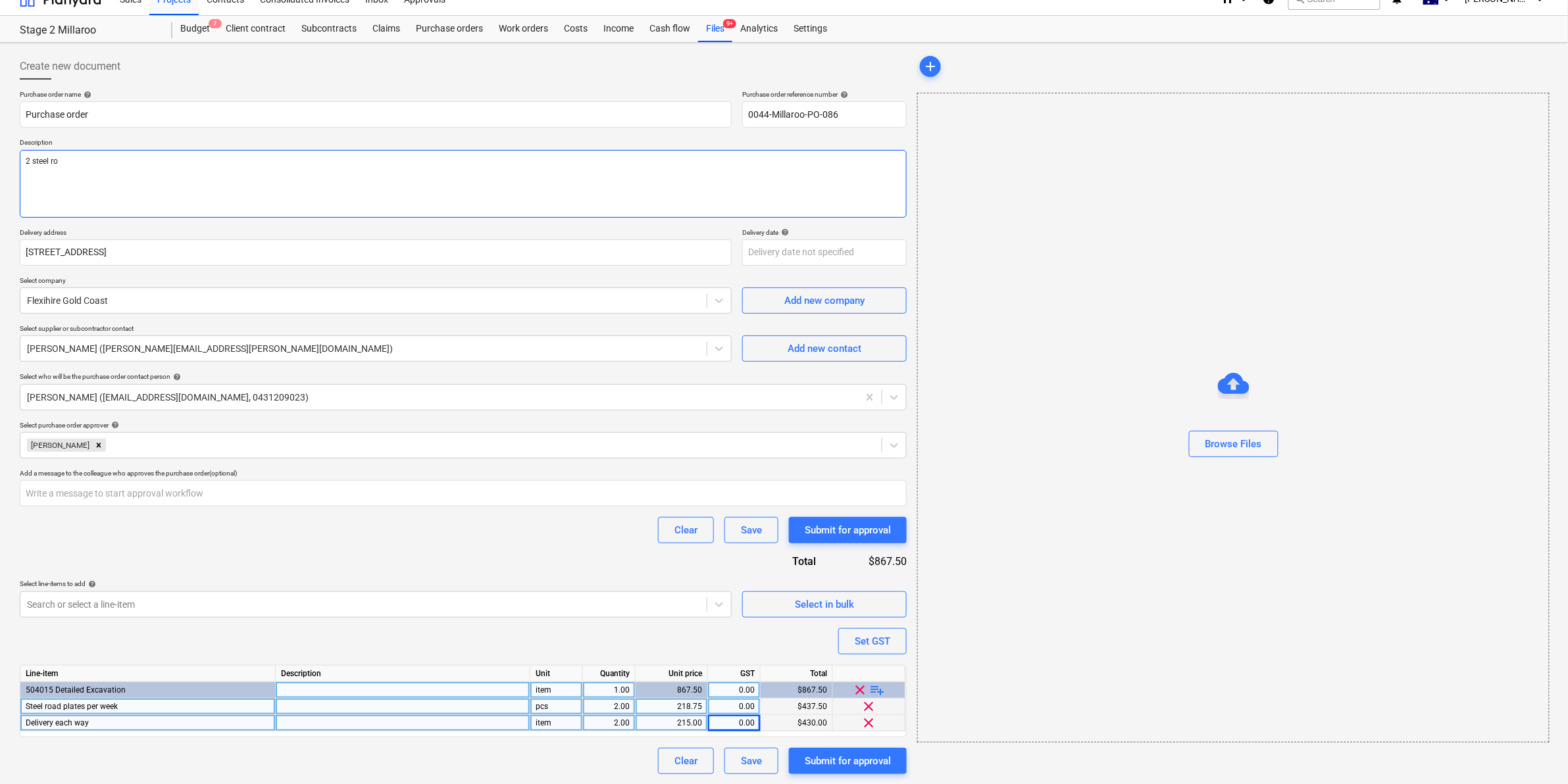
type textarea "x"
type textarea "2 steel roa"
type textarea "x"
type textarea "2 steel road"
type textarea "x"
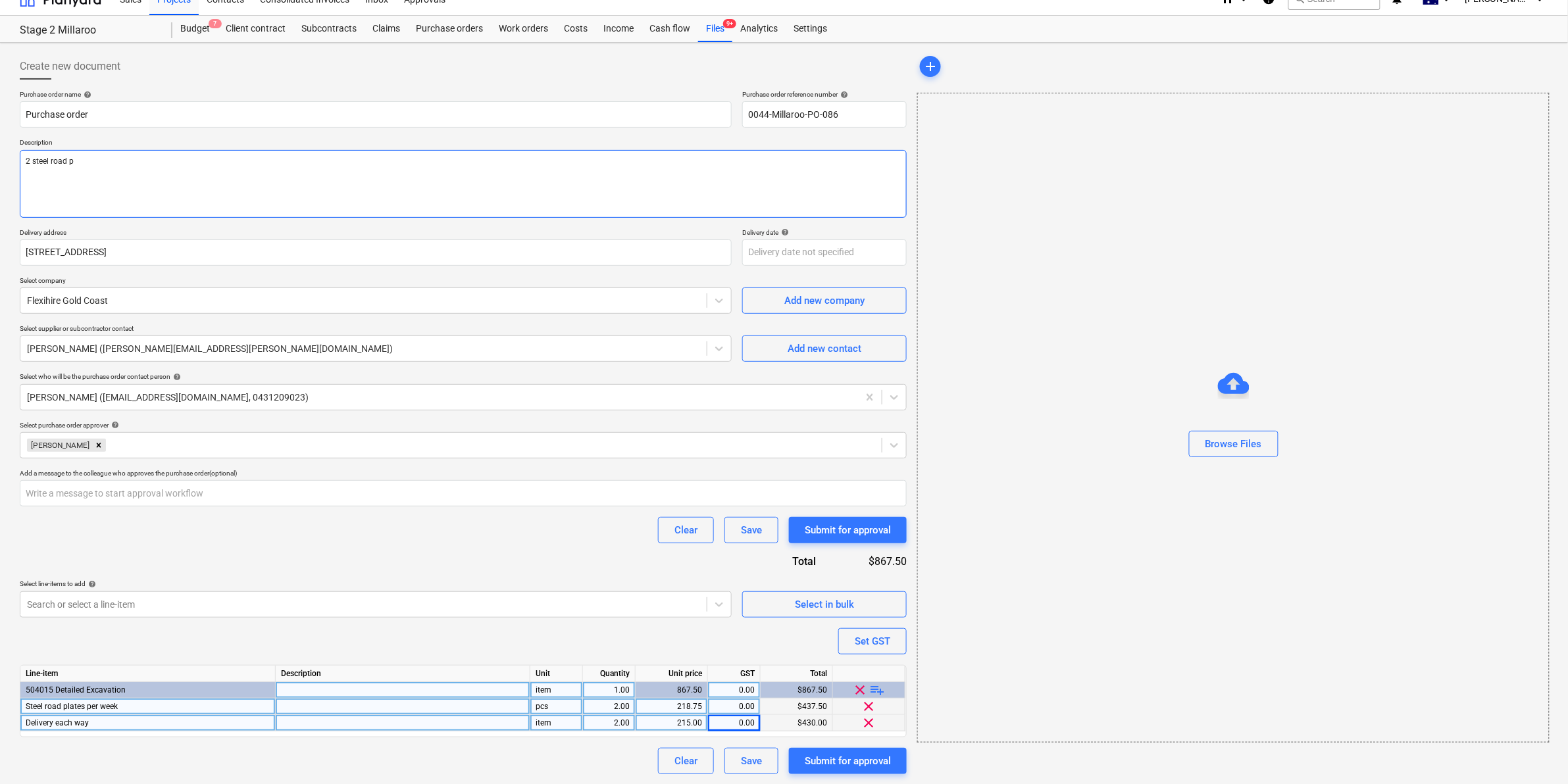
type textarea "2 steel road pl"
type textarea "x"
type textarea "2 steel road pla"
type textarea "x"
type textarea "2 steel road plat"
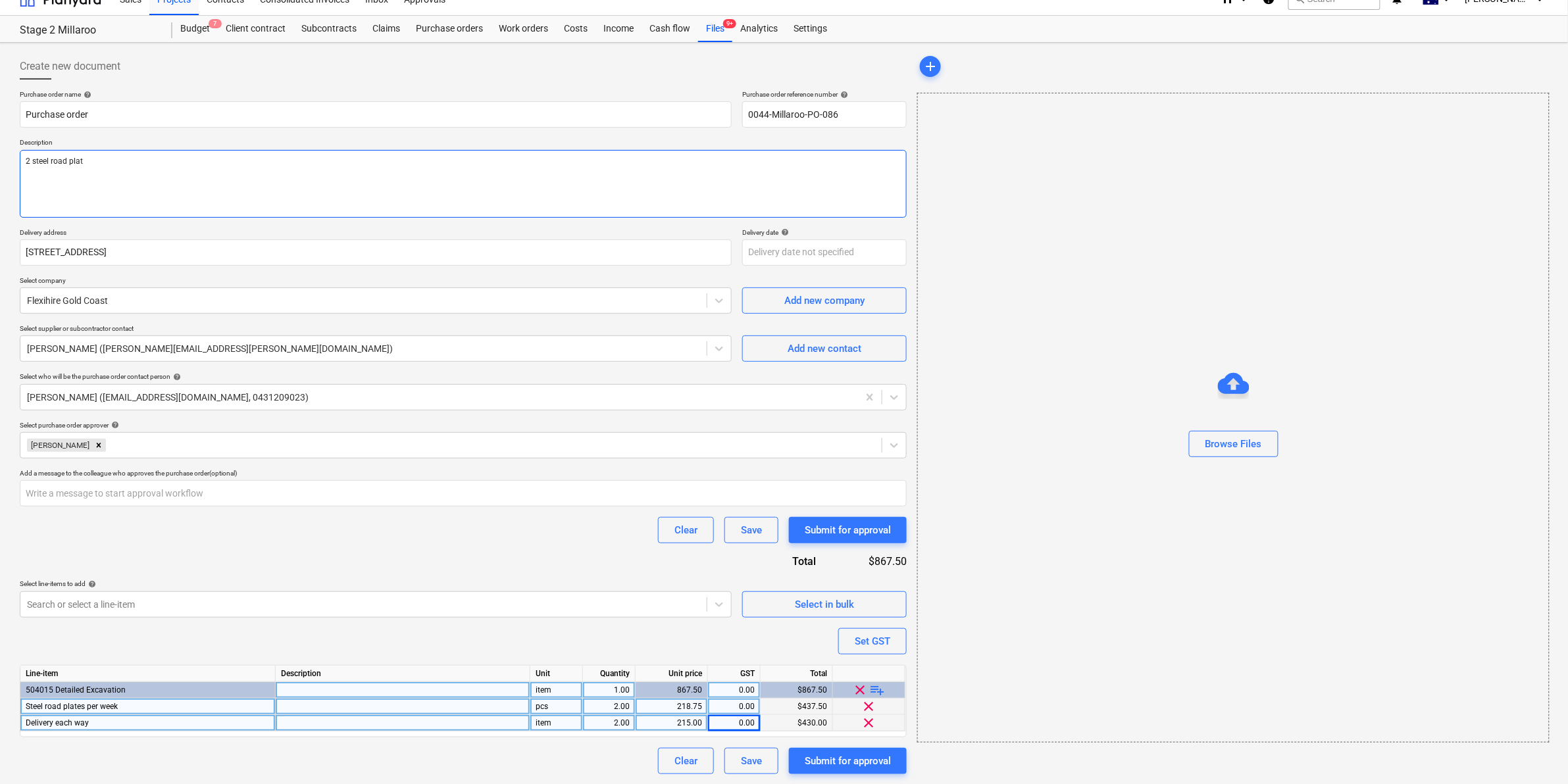
type textarea "x"
type textarea "2 steel road plates"
type textarea "x"
click at [94, 442] on icon "Remove Geoff Morley" at bounding box center [99, 445] width 9 height 9
type textarea "2 steel road plates"
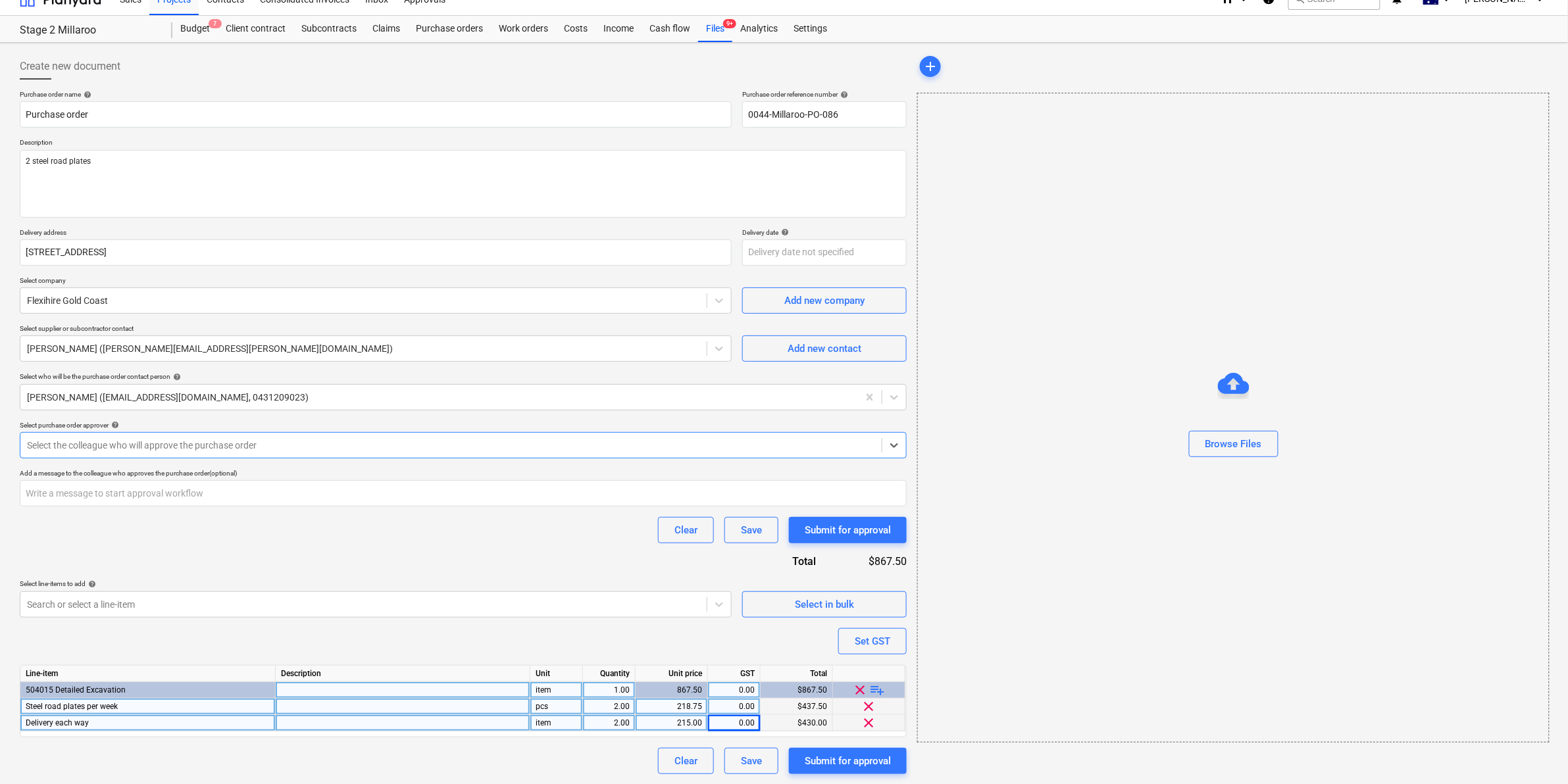
click at [90, 444] on div at bounding box center [451, 445] width 848 height 13
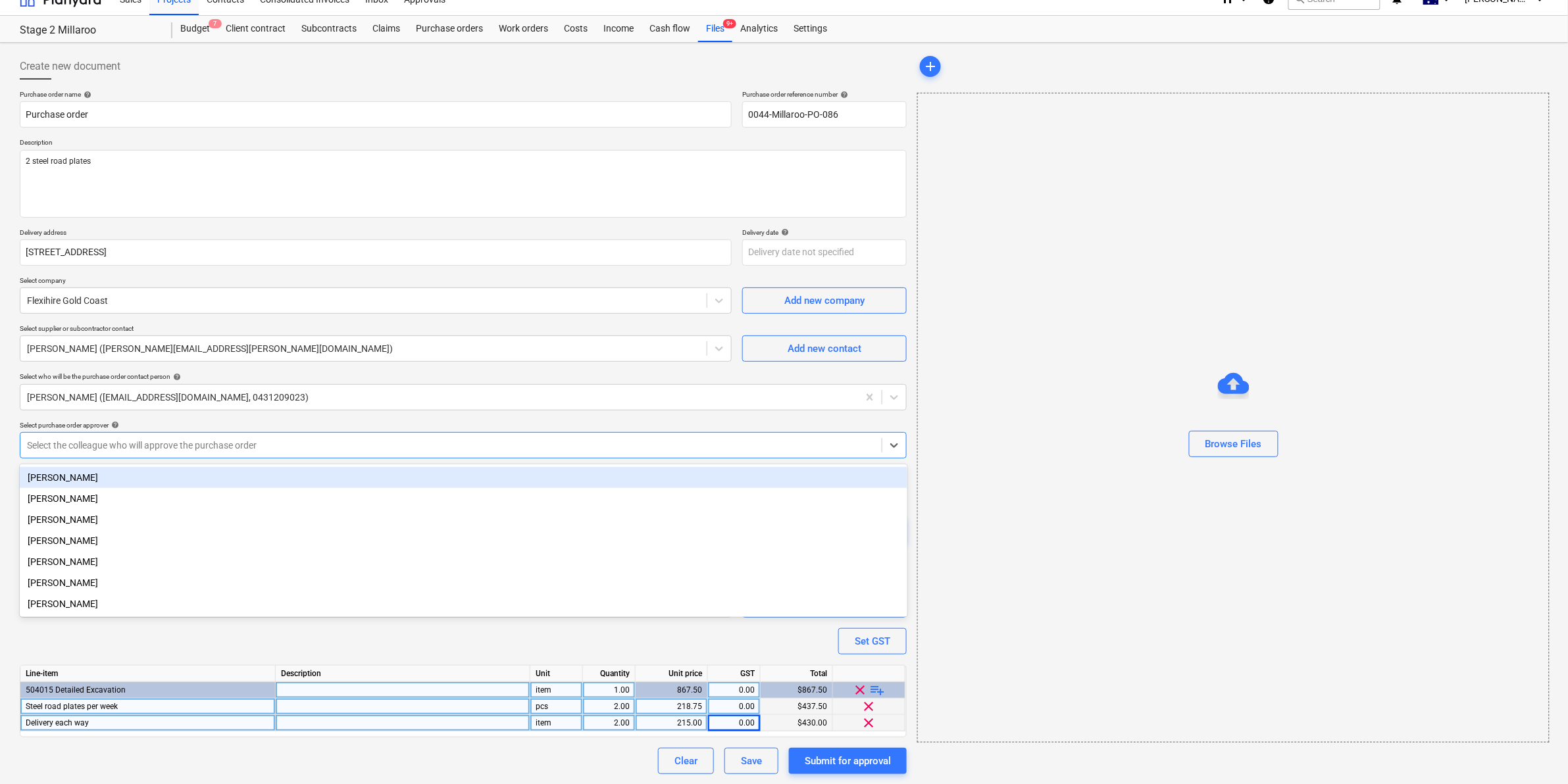
click at [100, 474] on div "[PERSON_NAME]" at bounding box center [464, 477] width 888 height 21
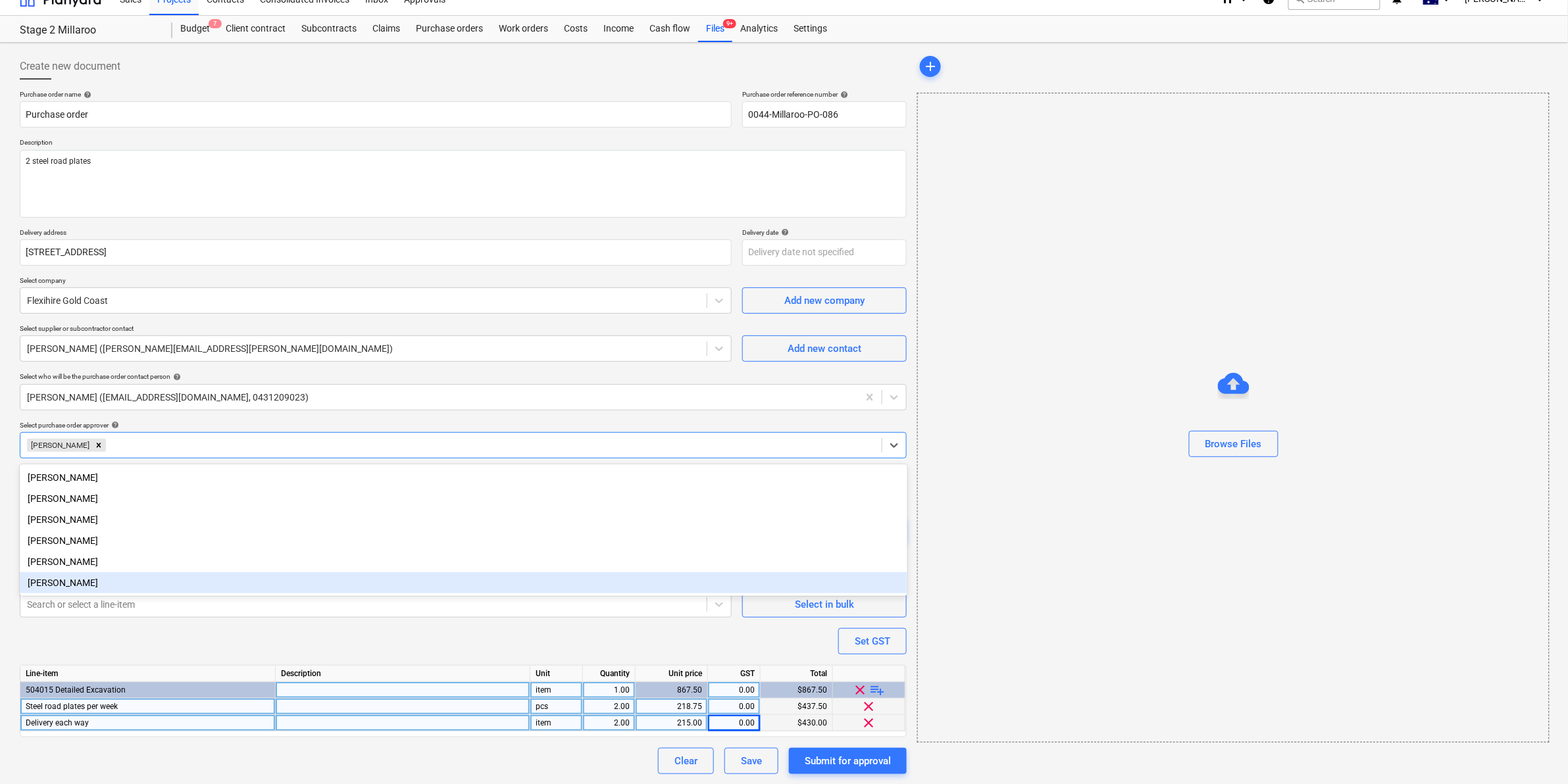
click at [250, 630] on div "Purchase order name help Purchase order Purchase order reference number help 00…" at bounding box center [463, 432] width 887 height 684
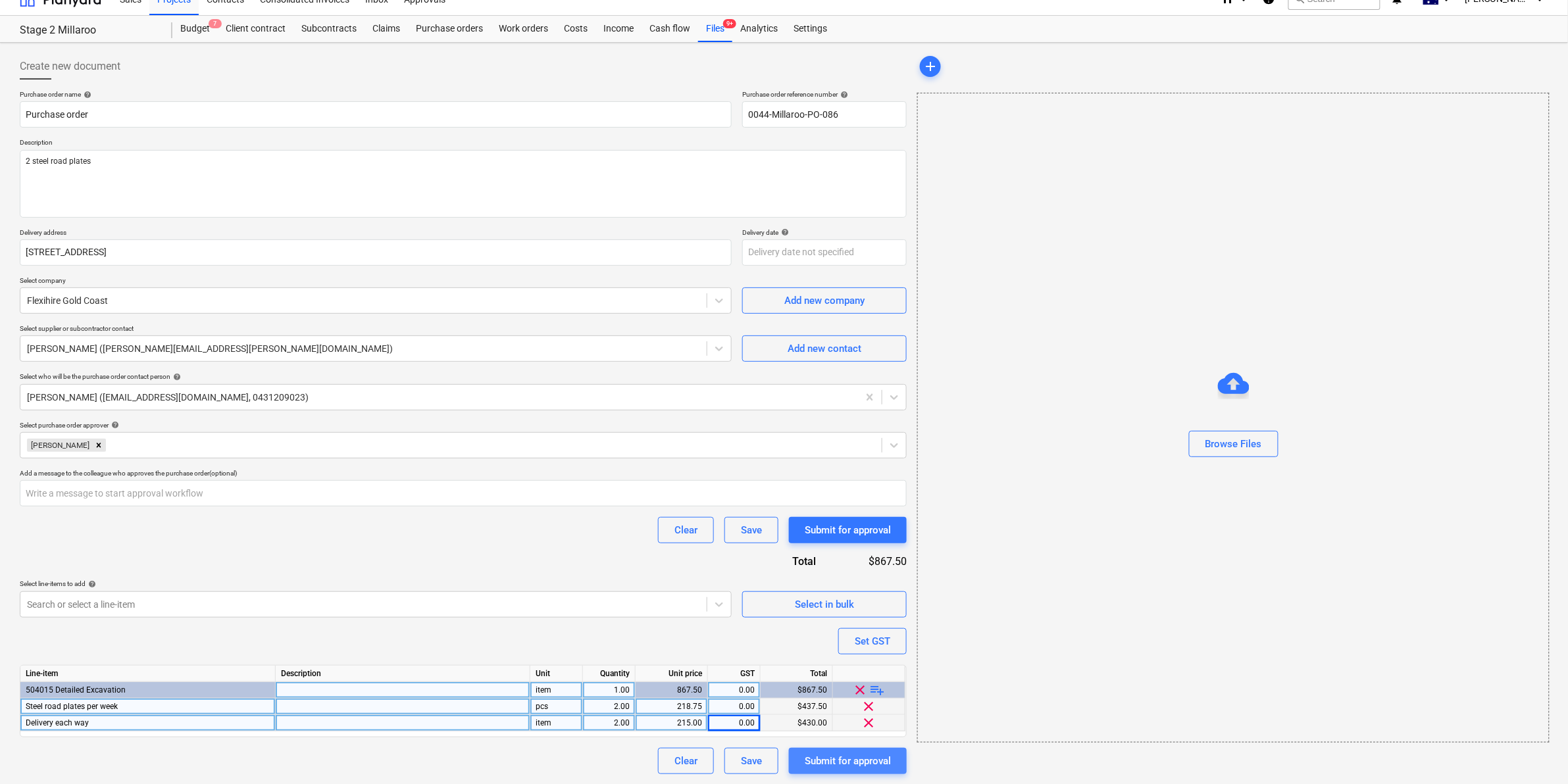
click at [828, 757] on div "Submit for approval" at bounding box center [848, 761] width 86 height 17
type textarea "x"
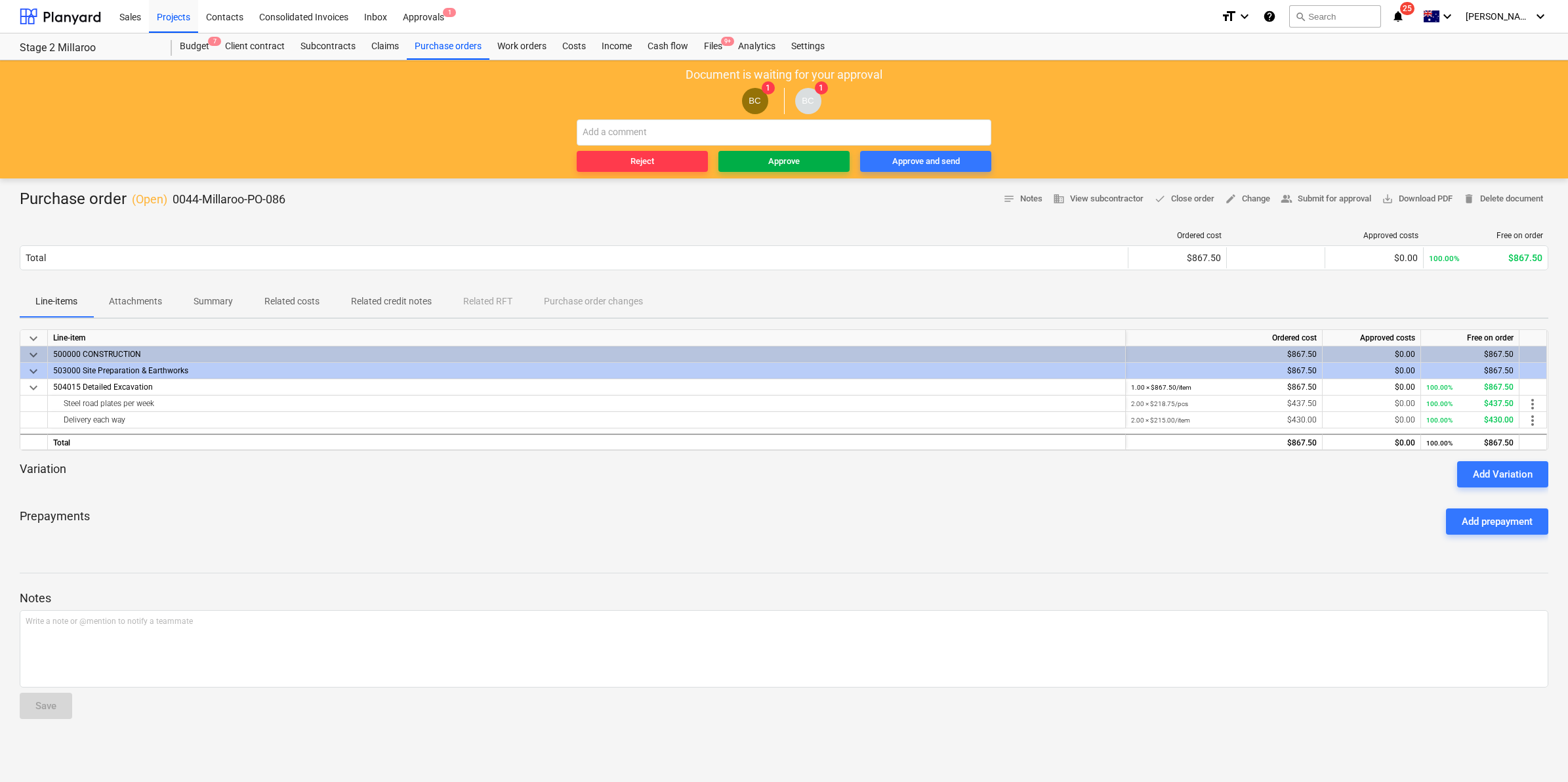
click at [786, 156] on div "Approve" at bounding box center [784, 162] width 32 height 15
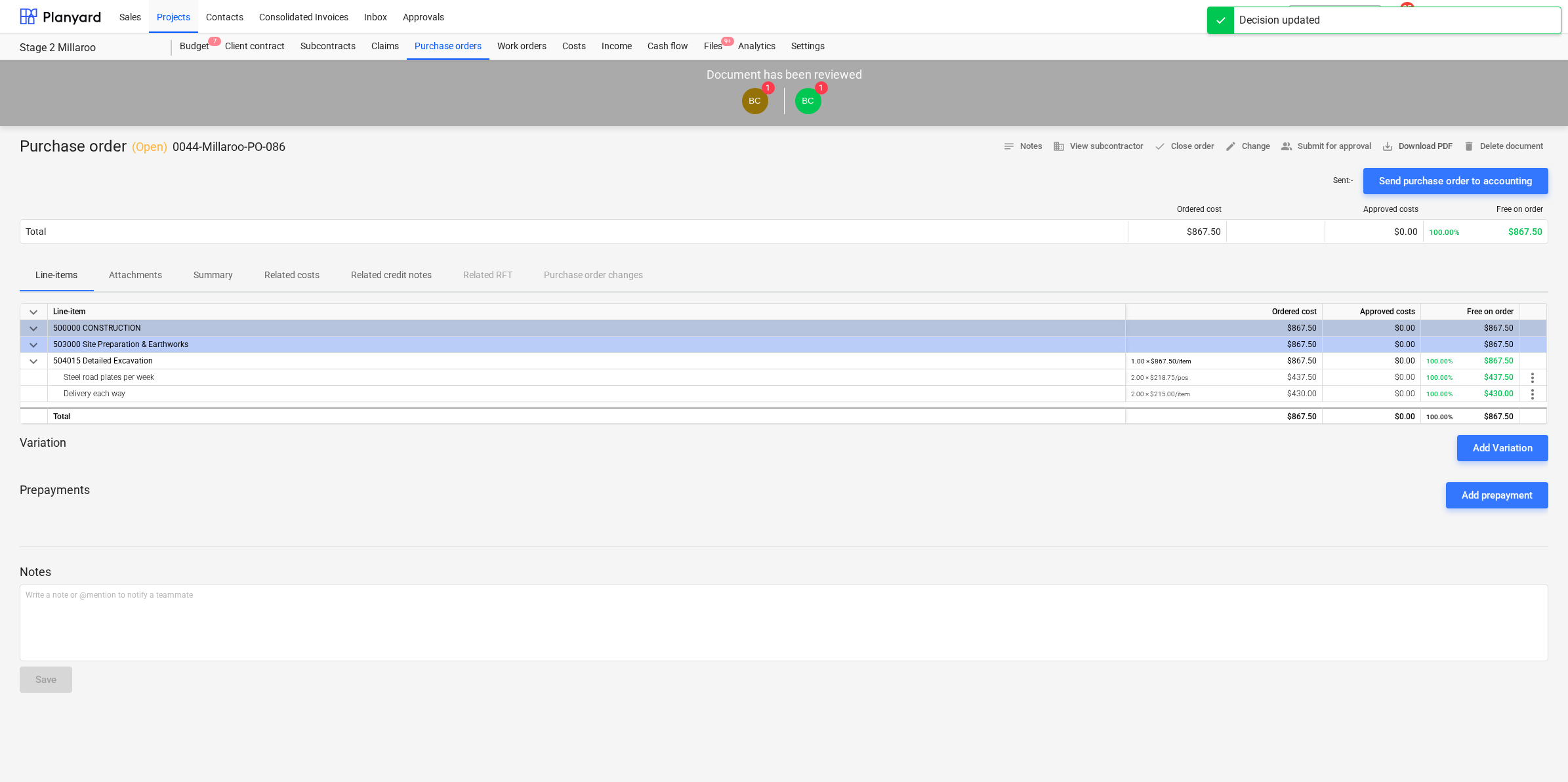
click at [1412, 146] on span "save_alt Download PDF" at bounding box center [1417, 146] width 71 height 15
